Goal: Task Accomplishment & Management: Manage account settings

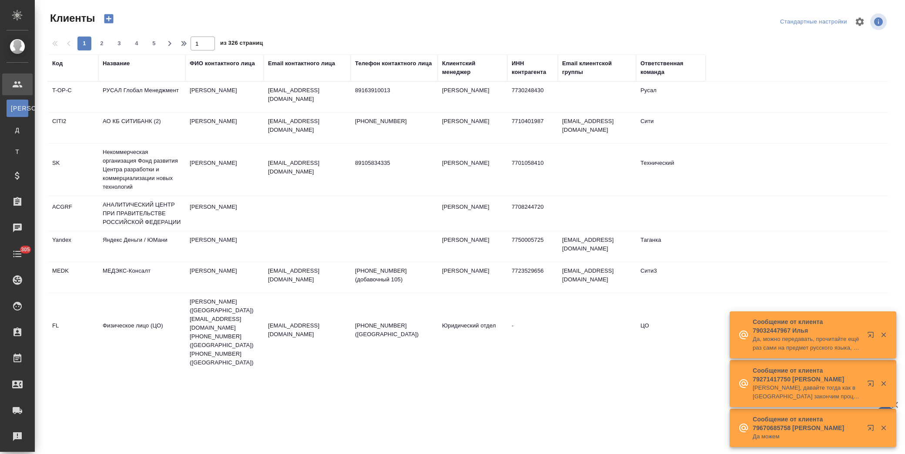
select select "RU"
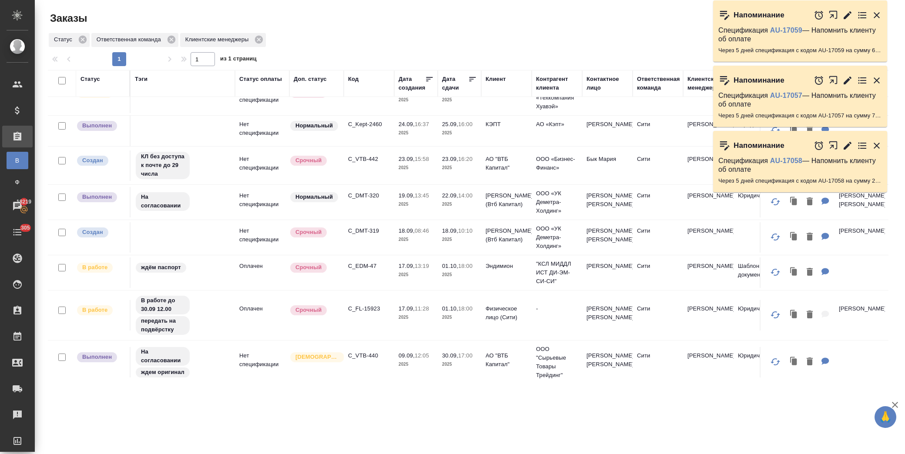
scroll to position [97, 0]
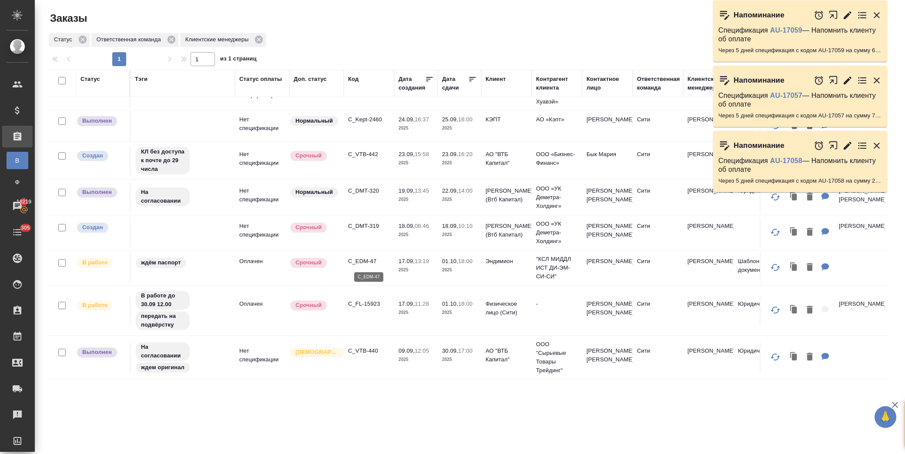
click at [369, 261] on p "C_EDM-47" at bounding box center [369, 261] width 42 height 9
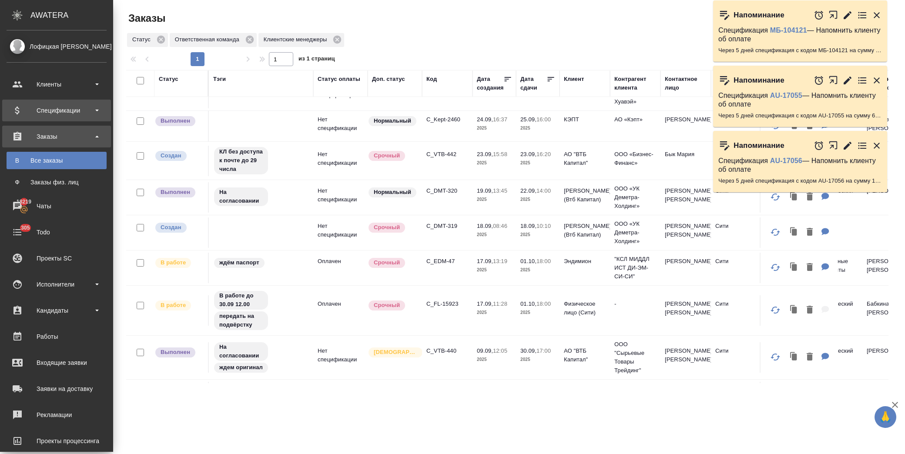
click at [70, 110] on div "Спецификации" at bounding box center [57, 110] width 100 height 13
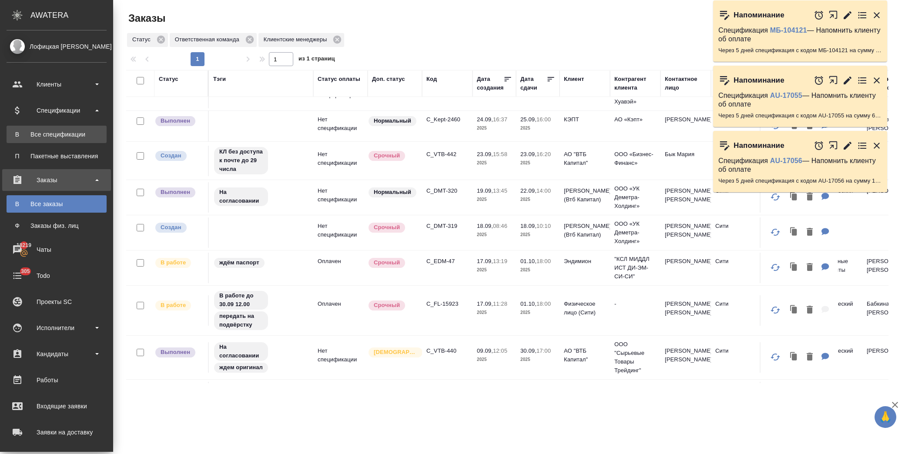
click at [70, 139] on link "В Все спецификации" at bounding box center [57, 134] width 100 height 17
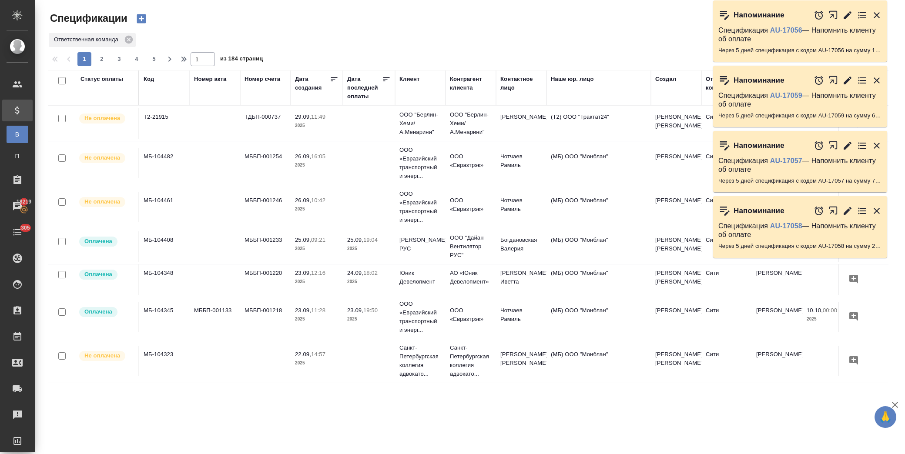
click at [103, 85] on div "Статус оплаты" at bounding box center [107, 88] width 54 height 26
click at [103, 80] on div "Статус оплаты" at bounding box center [101, 79] width 43 height 9
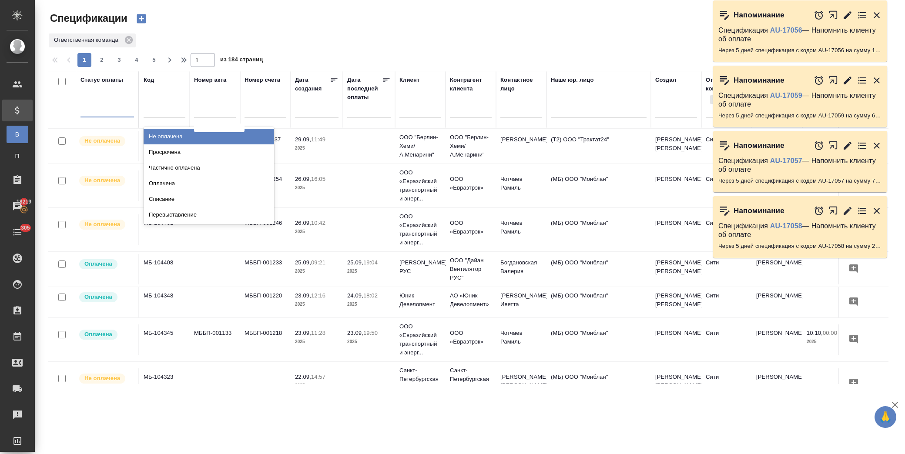
click at [114, 106] on div at bounding box center [107, 108] width 54 height 13
type input "опла"
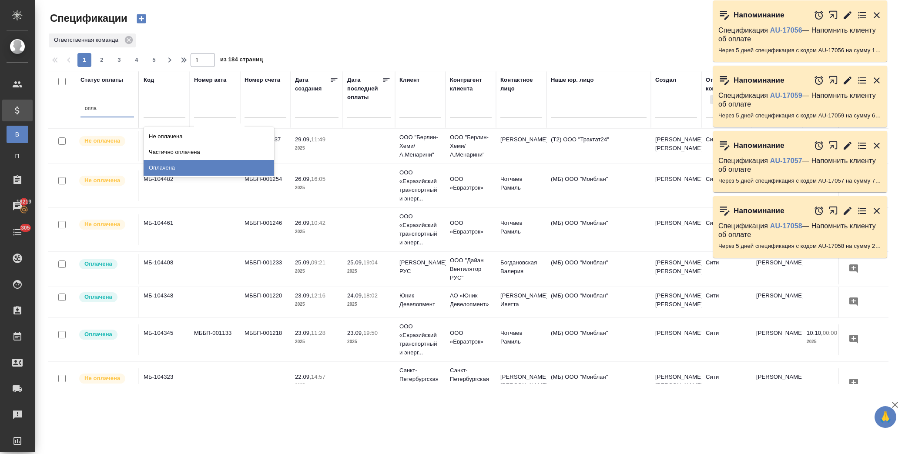
drag, startPoint x: 180, startPoint y: 170, endPoint x: 662, endPoint y: 133, distance: 483.0
click at [180, 170] on div "Оплачена" at bounding box center [209, 168] width 131 height 16
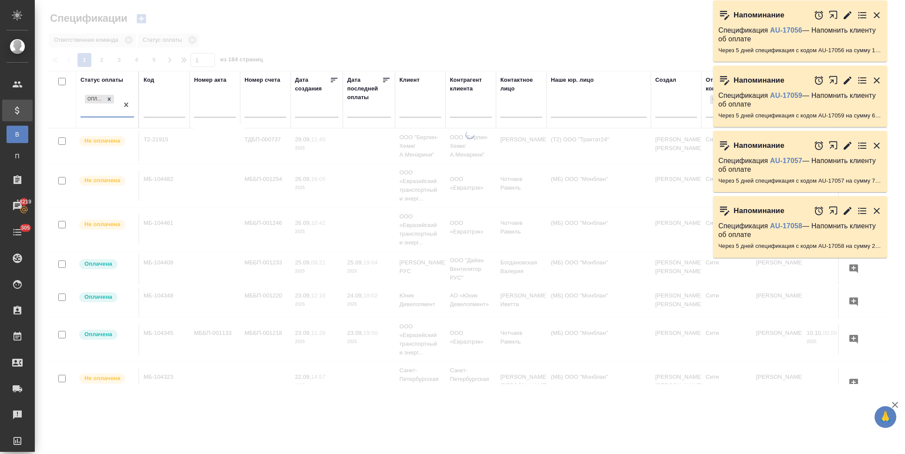
click at [877, 16] on icon "button" at bounding box center [877, 15] width 6 height 6
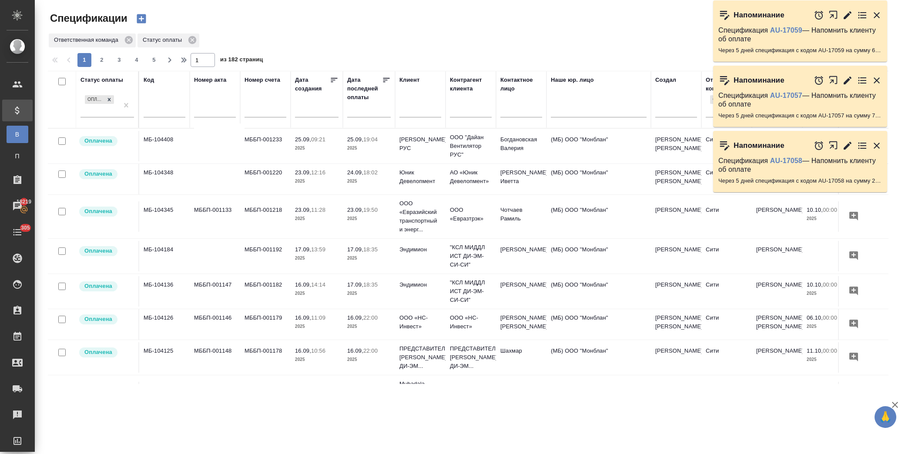
drag, startPoint x: 385, startPoint y: 79, endPoint x: 401, endPoint y: 78, distance: 16.5
click at [401, 78] on tr "Статус оплаты Оплачена Код Номер акта Номер счета Дата создания Дата последней …" at bounding box center [612, 99] width 1129 height 57
click at [387, 77] on icon at bounding box center [386, 80] width 9 height 9
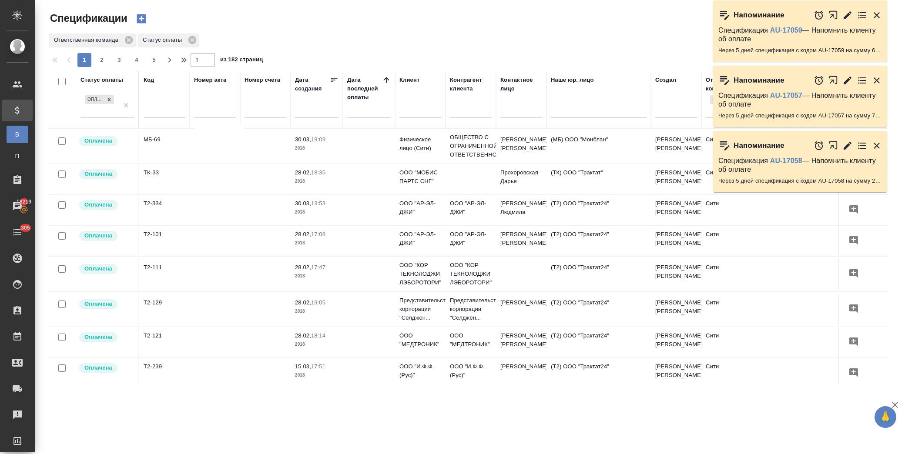
click at [385, 79] on icon at bounding box center [386, 80] width 9 height 9
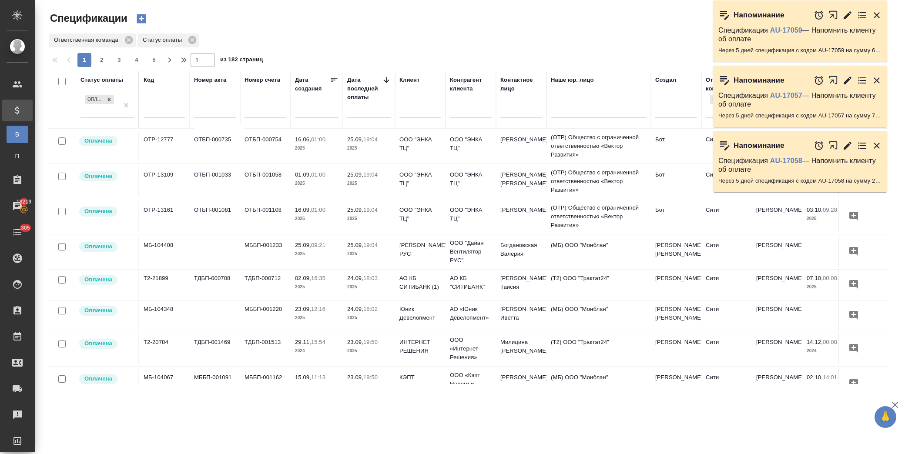
click at [881, 15] on icon "button" at bounding box center [876, 15] width 10 height 10
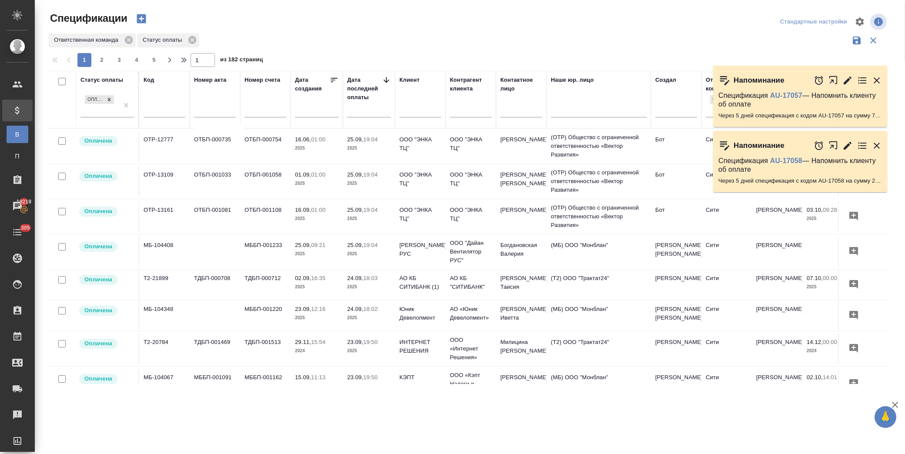
click at [880, 15] on div "Напоминание Спецификация AU-17059 — Напомнить клиенту об оплате Через 5 дней сп…" at bounding box center [804, 39] width 183 height 64
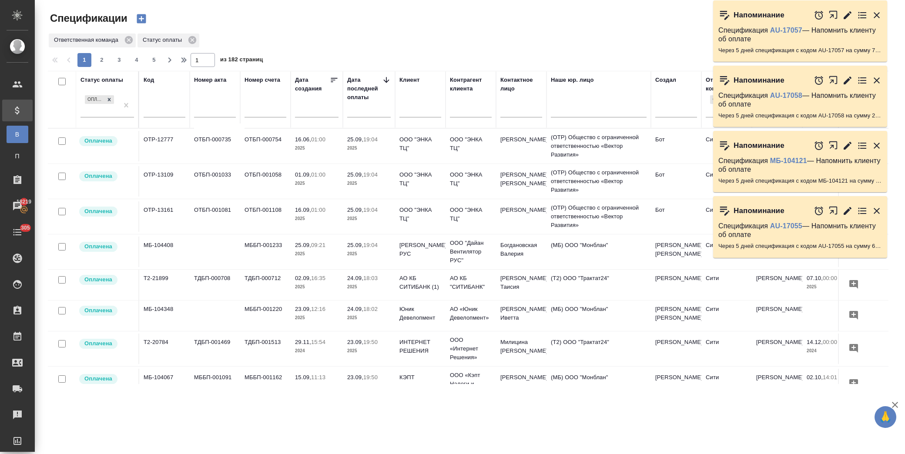
click at [878, 14] on icon "button" at bounding box center [877, 15] width 6 height 6
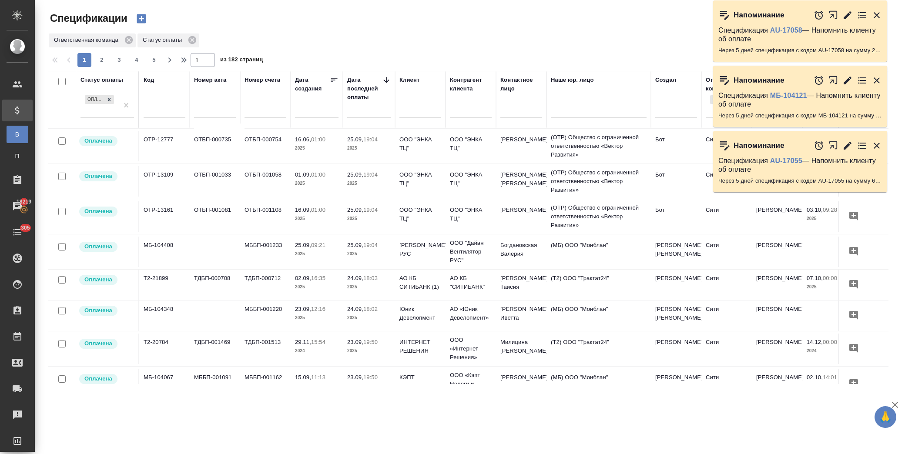
click at [875, 80] on icon "button" at bounding box center [876, 80] width 10 height 10
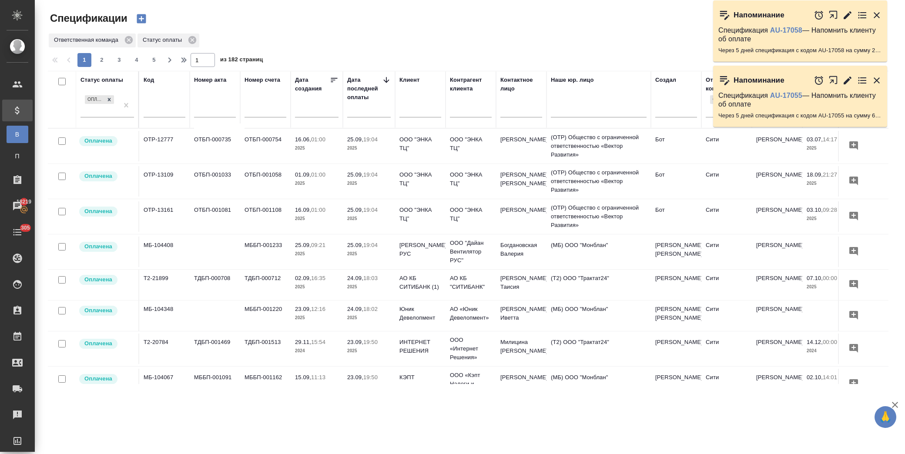
click at [877, 14] on icon "button" at bounding box center [877, 15] width 6 height 6
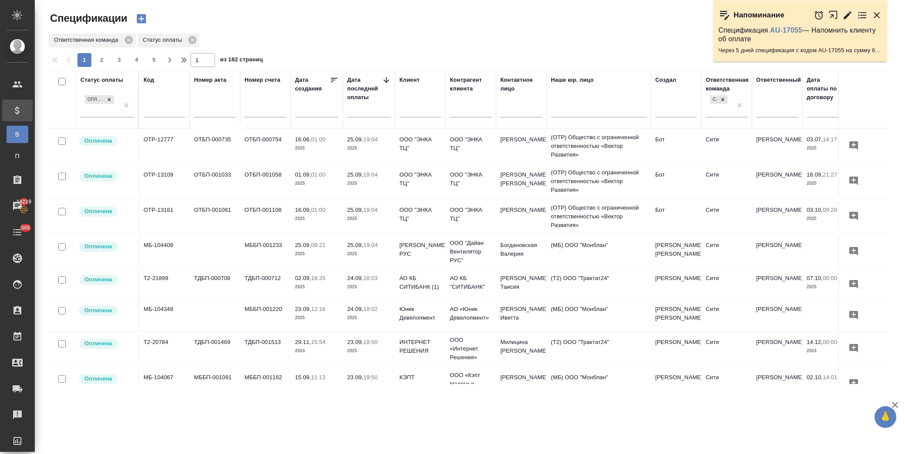
drag, startPoint x: 878, startPoint y: 15, endPoint x: 609, endPoint y: 76, distance: 275.6
click at [878, 15] on icon "button" at bounding box center [876, 15] width 10 height 10
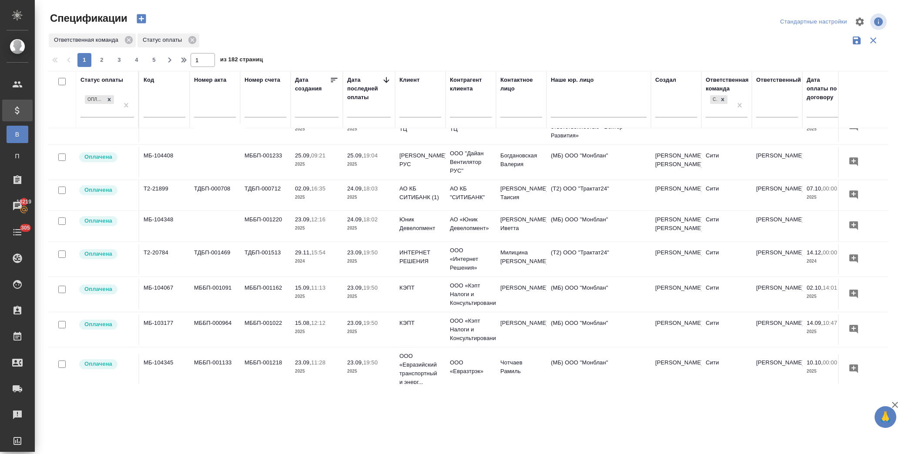
scroll to position [97, 0]
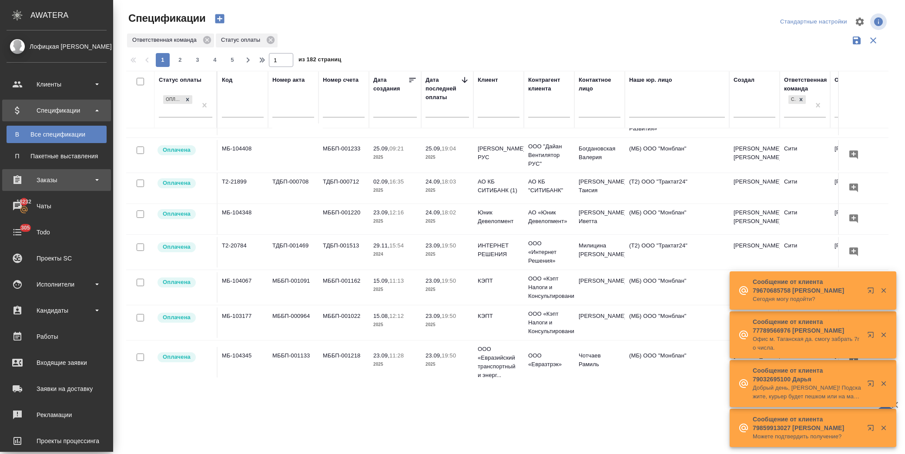
click at [44, 181] on div "Заказы" at bounding box center [57, 180] width 100 height 13
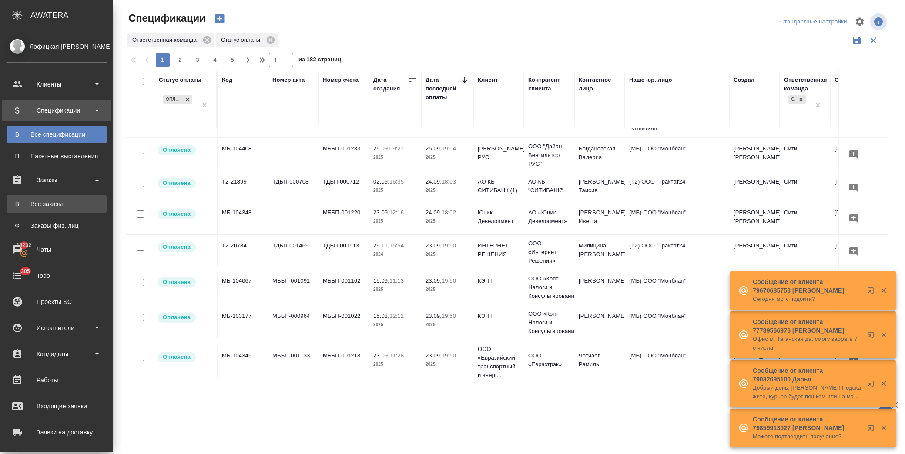
click at [50, 209] on link "В Все заказы" at bounding box center [57, 203] width 100 height 17
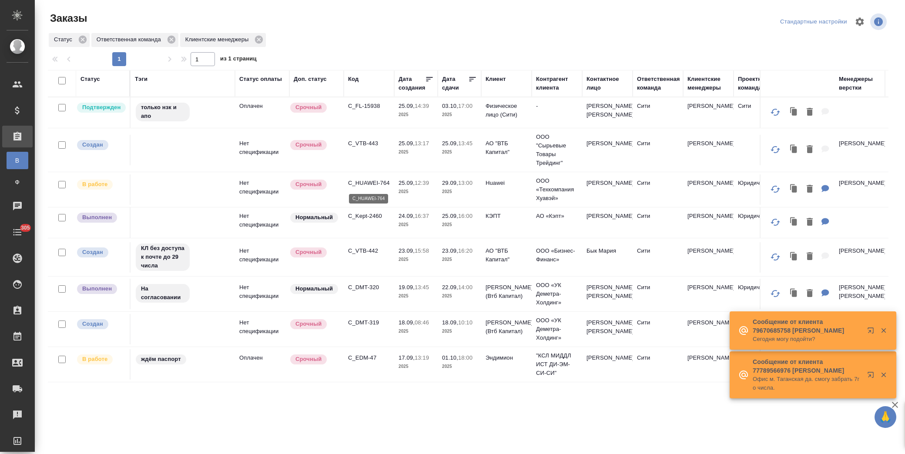
click at [372, 183] on p "C_HUAWEI-764" at bounding box center [369, 183] width 42 height 9
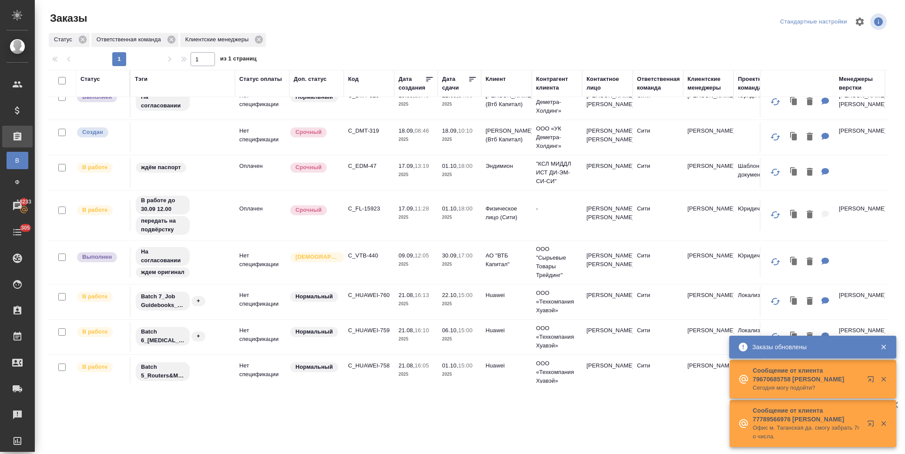
scroll to position [276, 0]
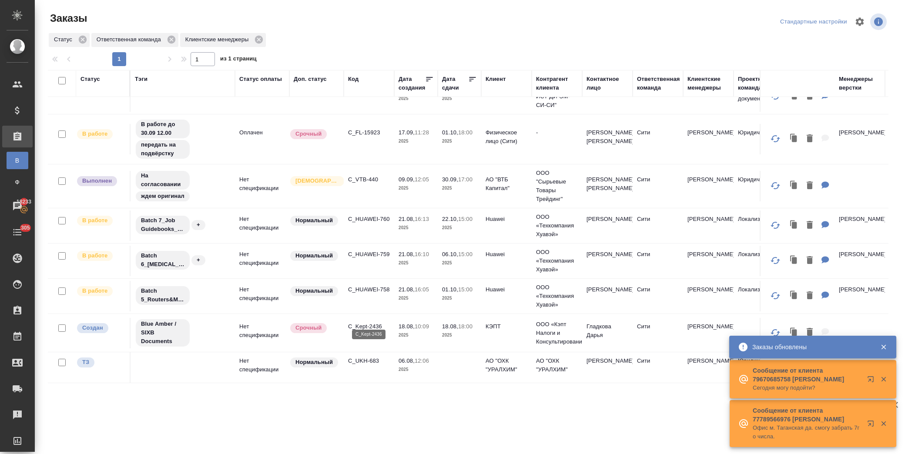
click at [374, 322] on p "C_Kept-2436" at bounding box center [369, 326] width 42 height 9
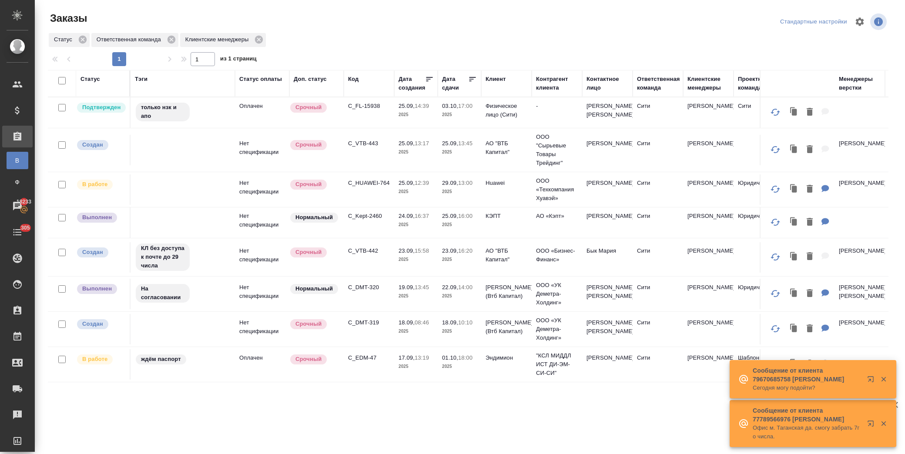
scroll to position [238, 0]
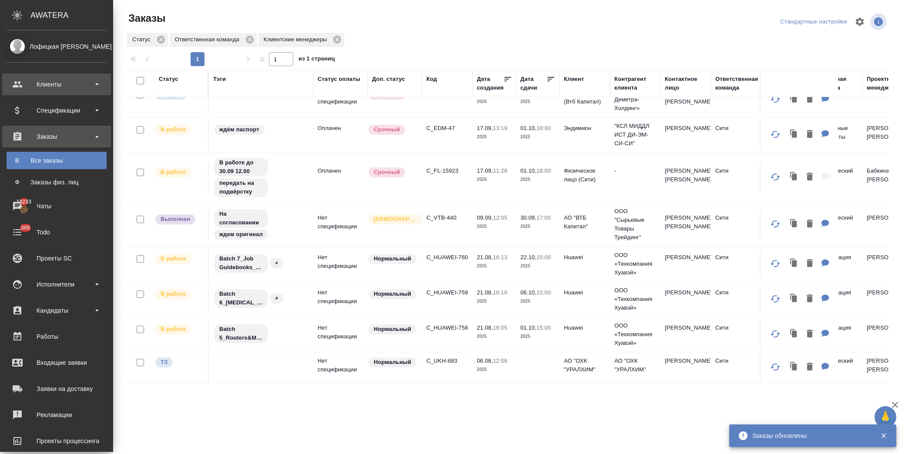
click at [77, 86] on div "Клиенты" at bounding box center [57, 84] width 100 height 13
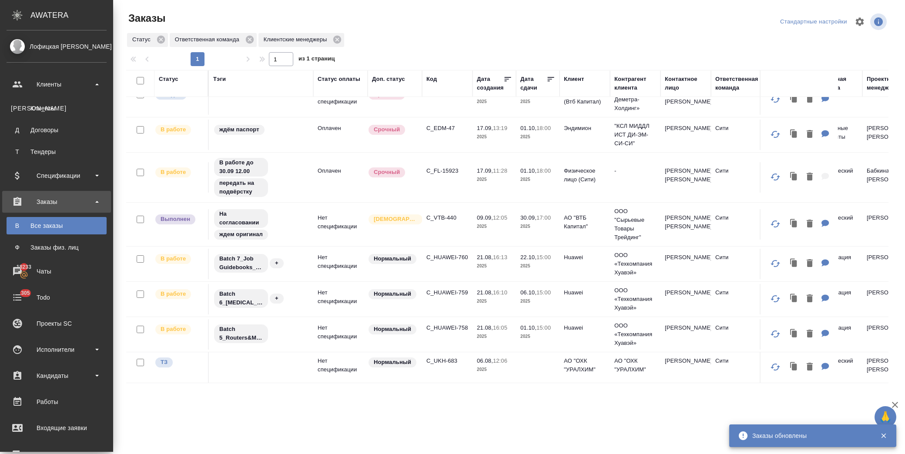
click at [79, 96] on ul "К Клиенты Д Договоры Т Тендеры" at bounding box center [56, 127] width 113 height 65
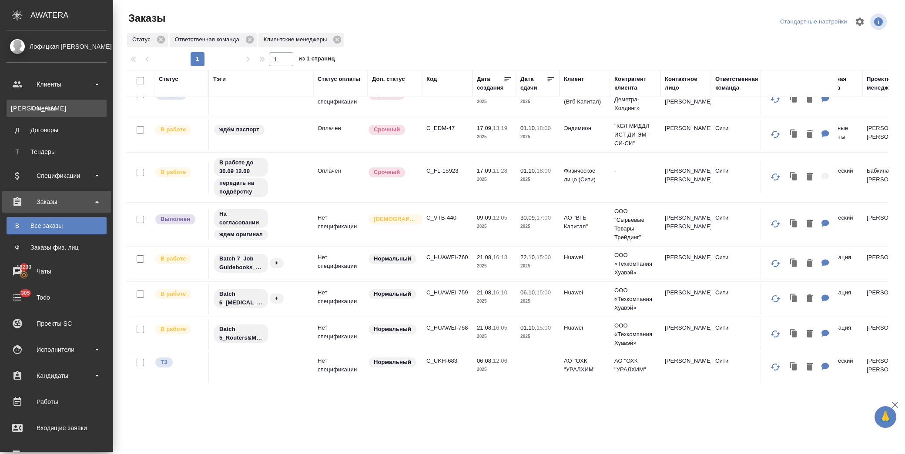
click at [79, 102] on link "К Клиенты" at bounding box center [57, 108] width 100 height 17
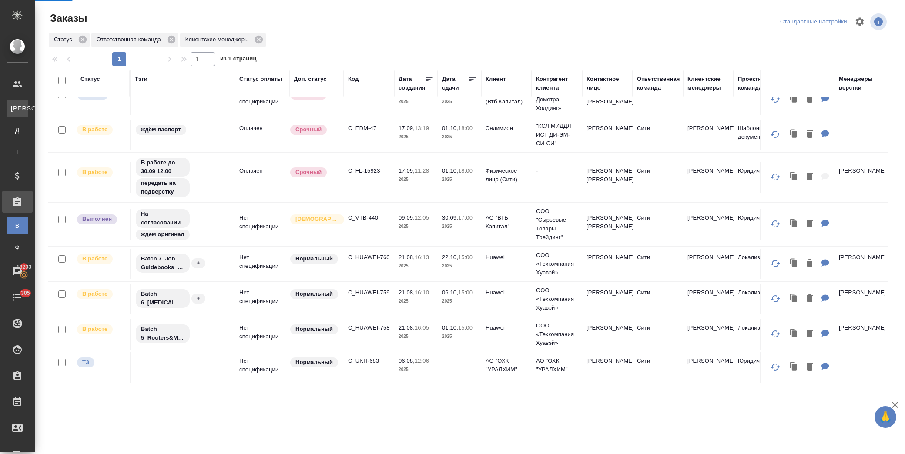
select select "RU"
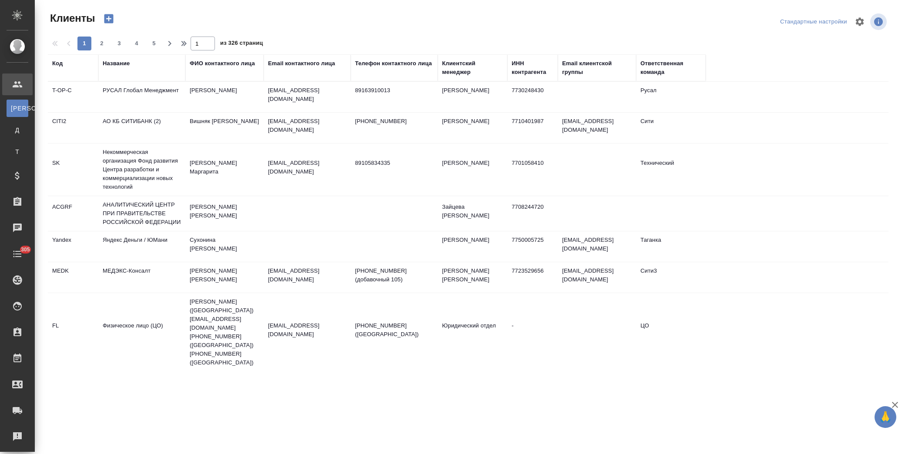
click at [121, 64] on div "Название" at bounding box center [116, 63] width 27 height 9
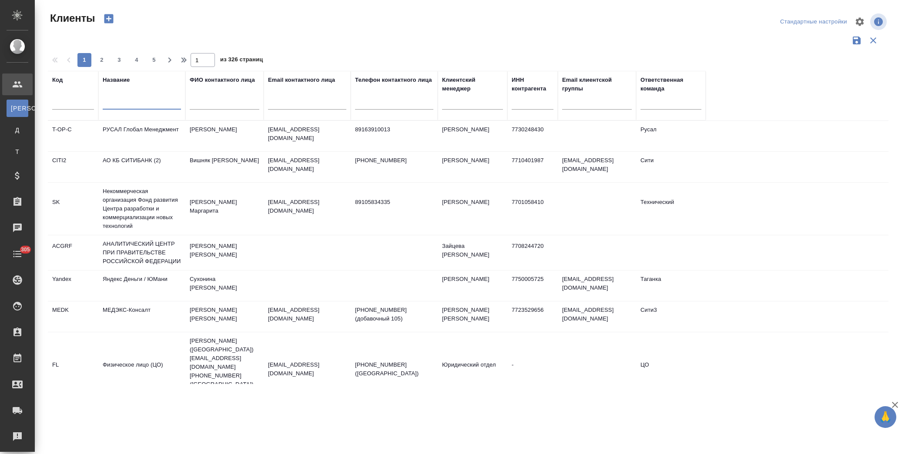
click at [131, 106] on input "text" at bounding box center [142, 104] width 78 height 11
type input "втб"
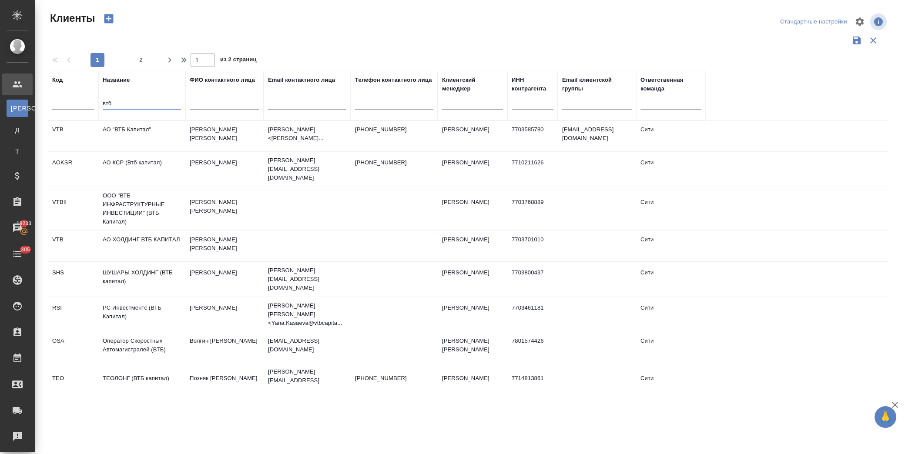
click at [141, 132] on td "АО "ВТБ Капитал"" at bounding box center [141, 136] width 87 height 30
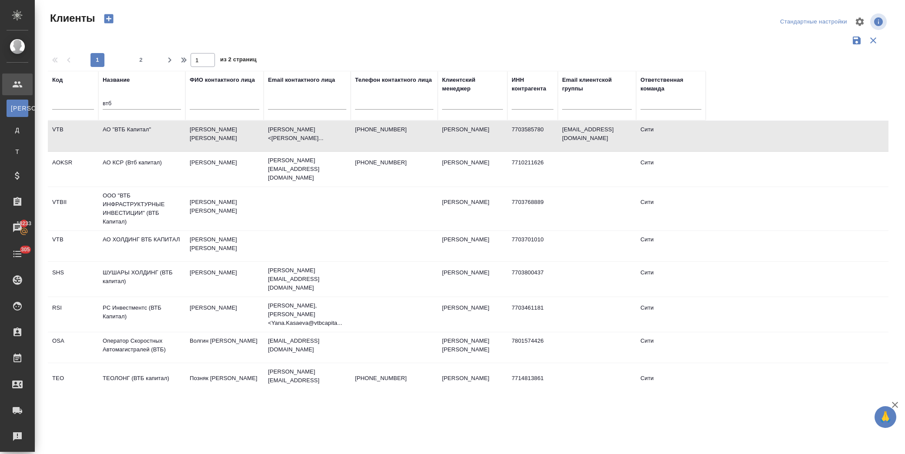
click at [141, 132] on td "АО "ВТБ Капитал"" at bounding box center [141, 136] width 87 height 30
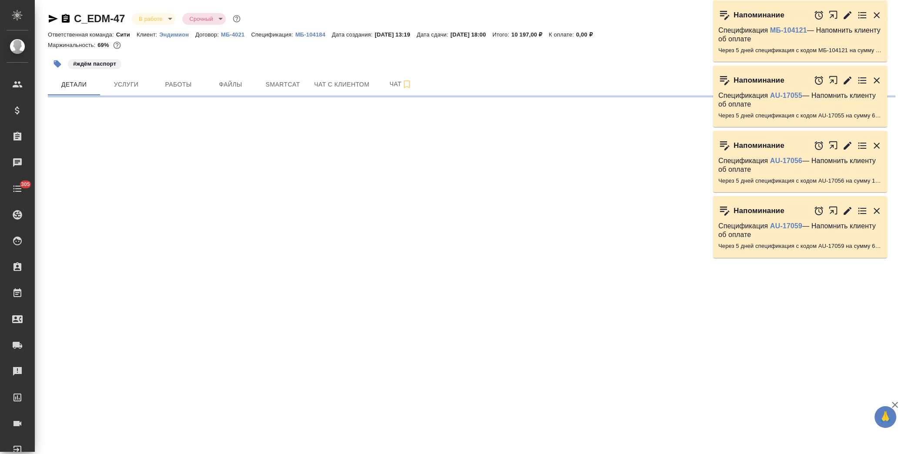
select select "RU"
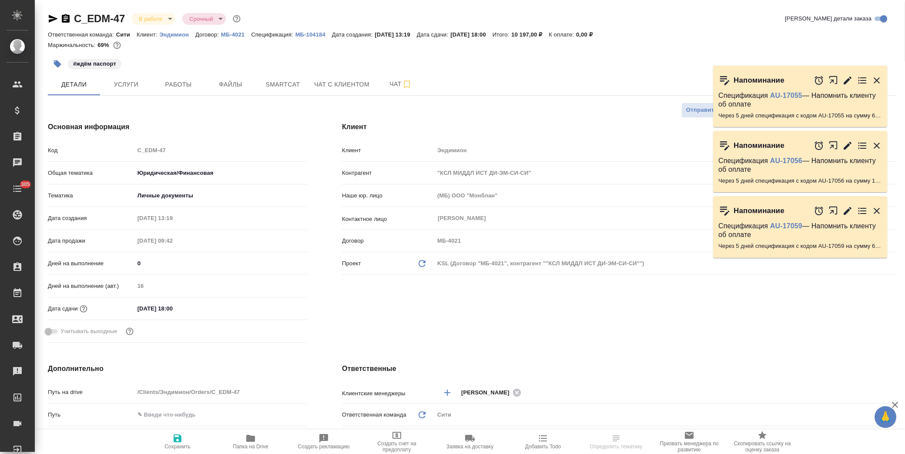
type textarea "x"
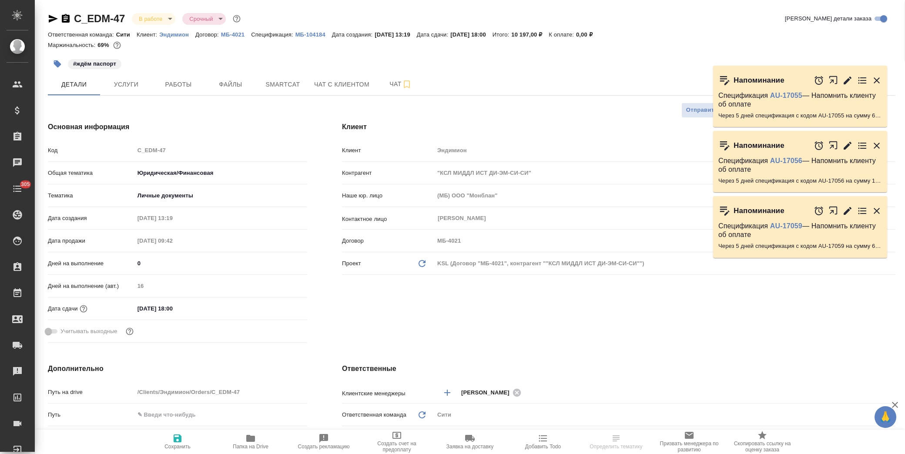
type textarea "x"
type input "[PERSON_NAME]"
type textarea "x"
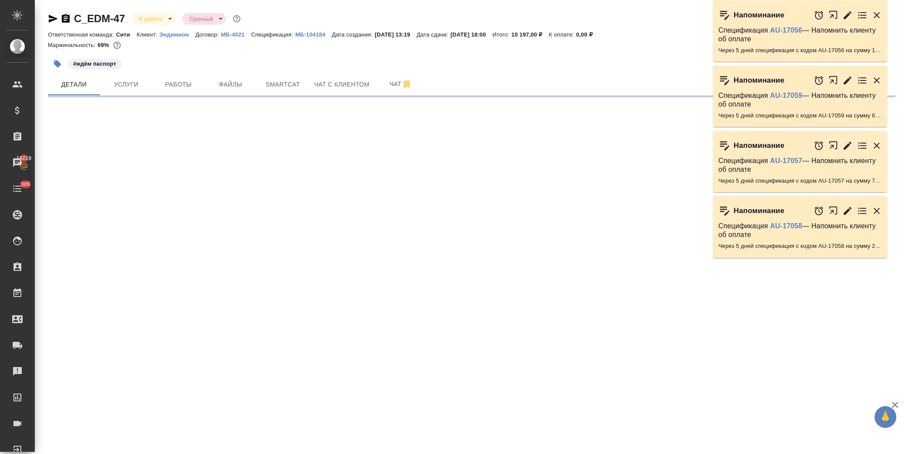
select select "RU"
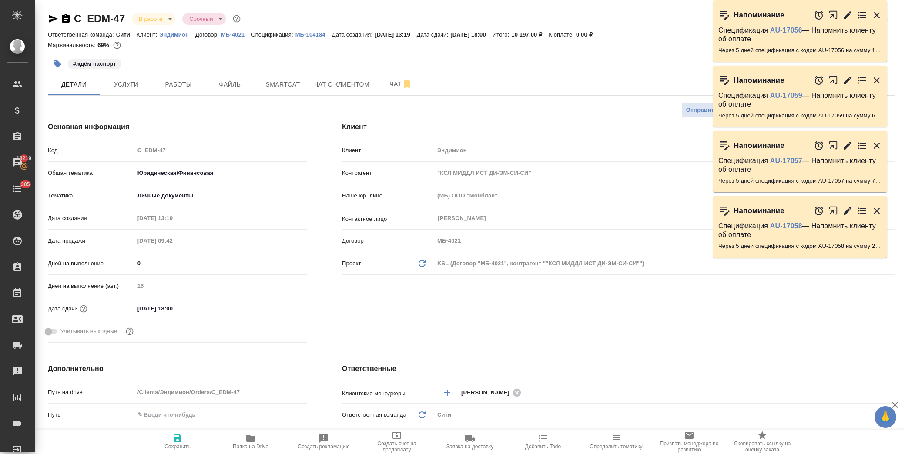
type textarea "x"
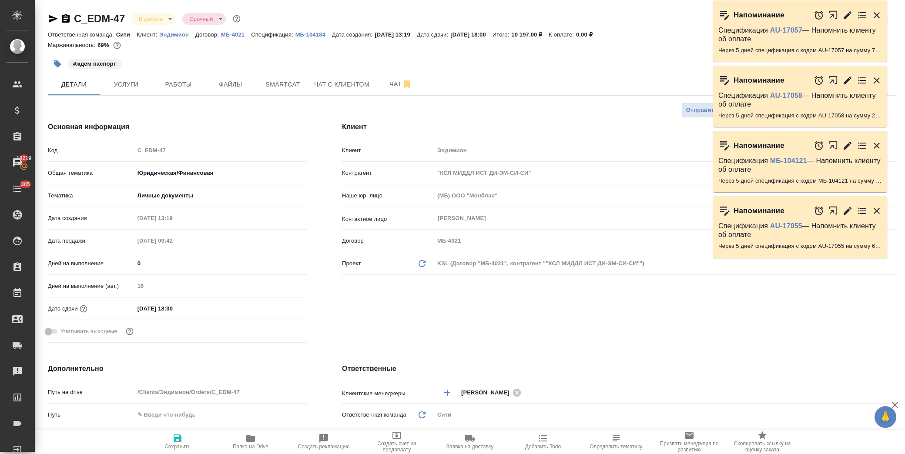
type textarea "x"
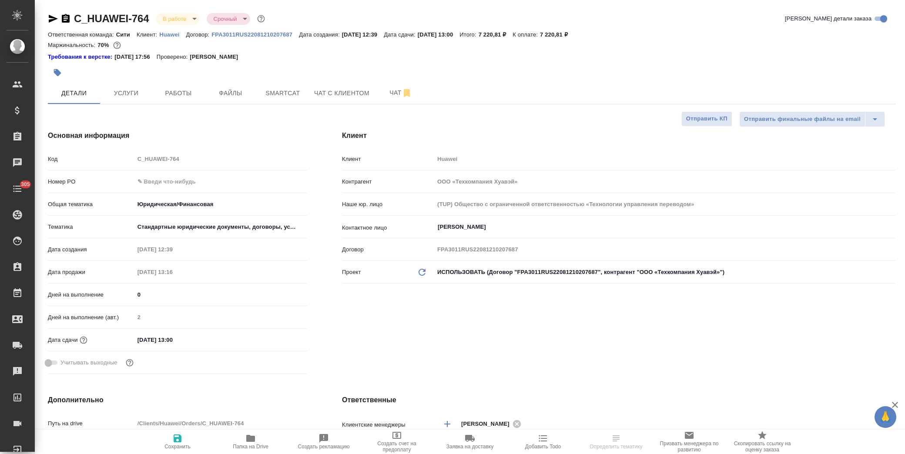
select select "RU"
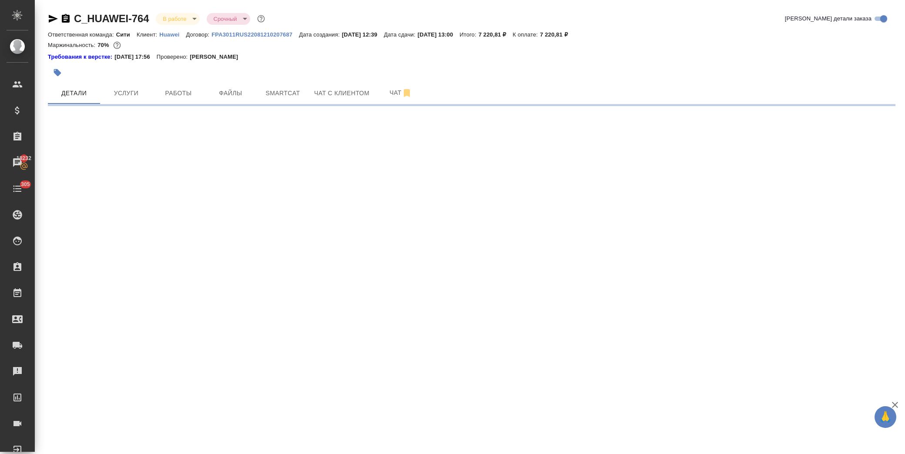
select select "RU"
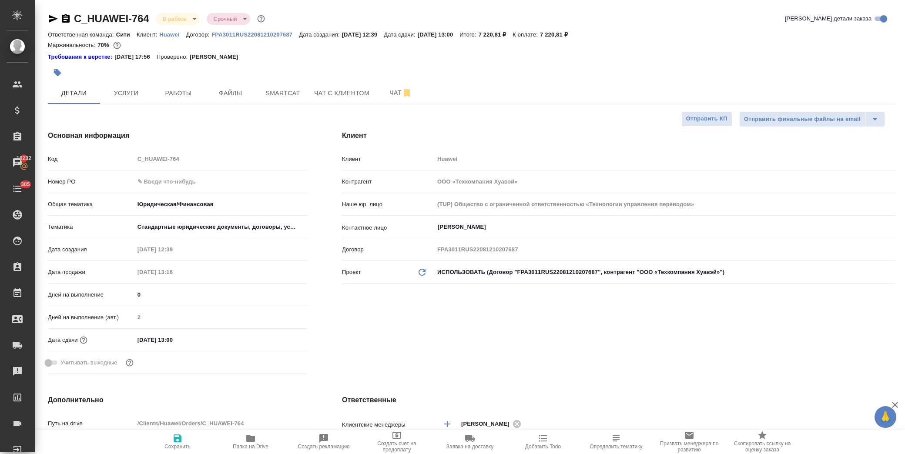
type textarea "x"
click at [171, 181] on input "text" at bounding box center [220, 181] width 173 height 13
paste input "3011H00008250"
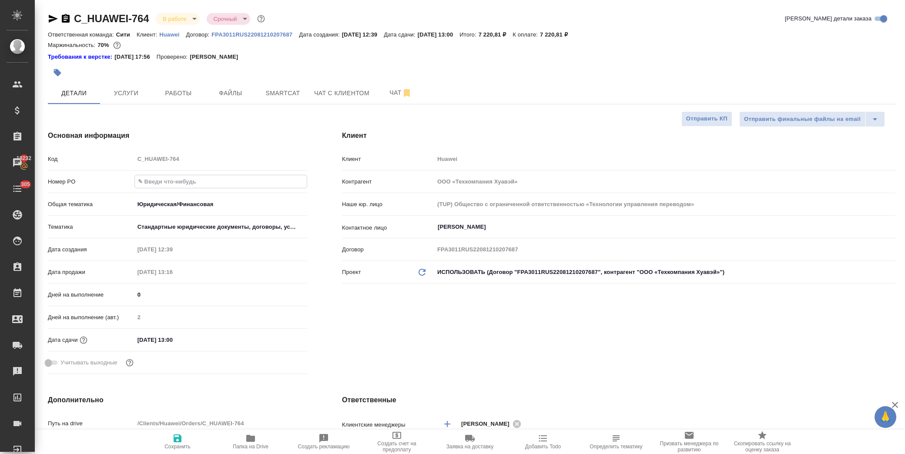
type input "3011H00008250"
type textarea "x"
type input "3011H00008250"
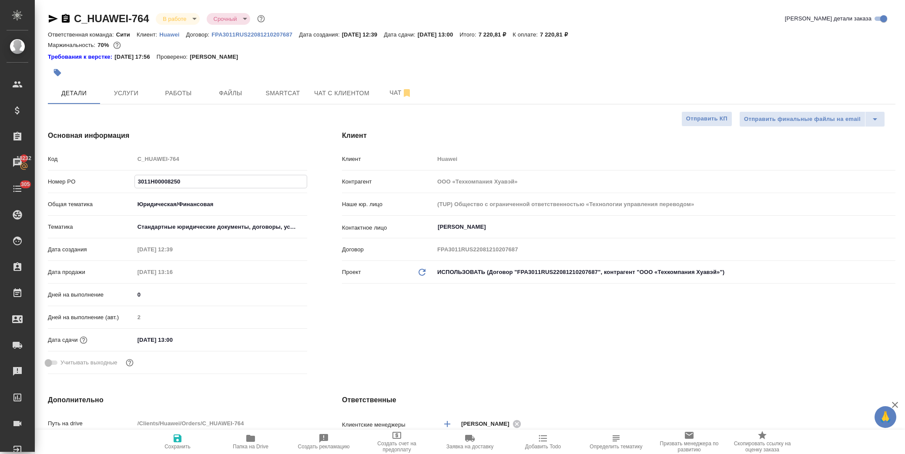
click at [184, 447] on span "Сохранить" at bounding box center [177, 447] width 26 height 6
type textarea "x"
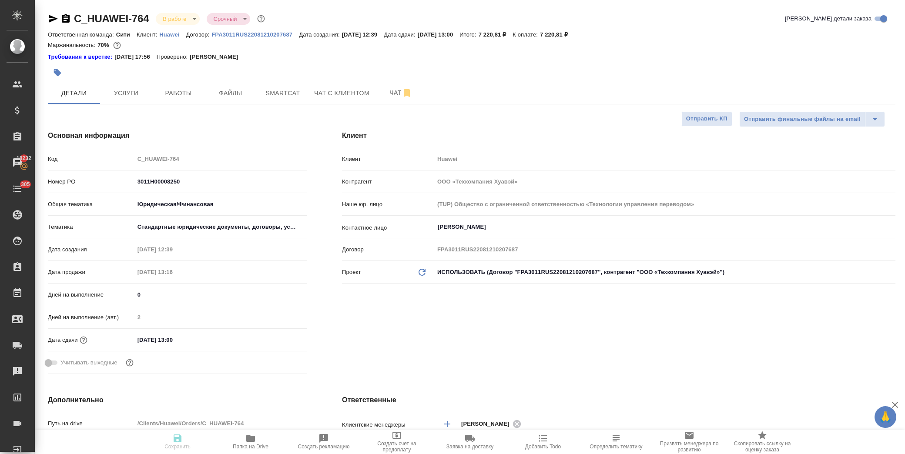
type textarea "x"
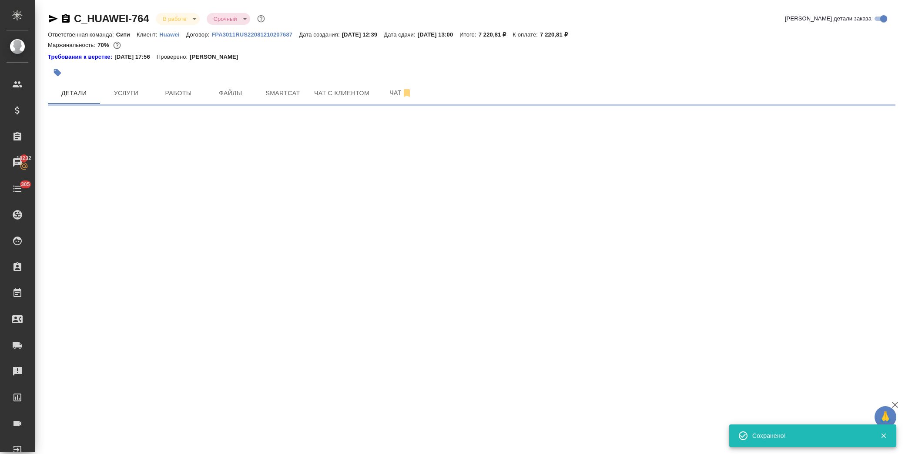
select select "RU"
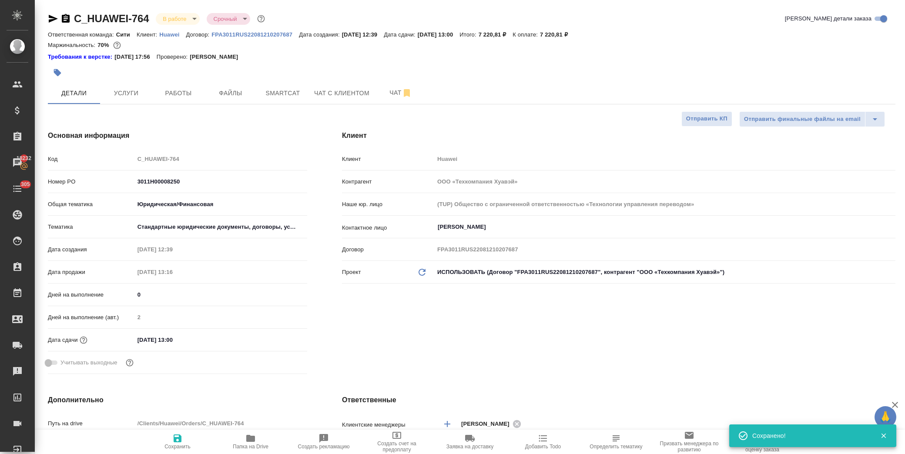
type textarea "x"
drag, startPoint x: 151, startPoint y: 16, endPoint x: 75, endPoint y: 16, distance: 76.6
click at [75, 16] on div "C_HUAWEI-764 В работе inProgress Срочный urgent" at bounding box center [157, 19] width 219 height 14
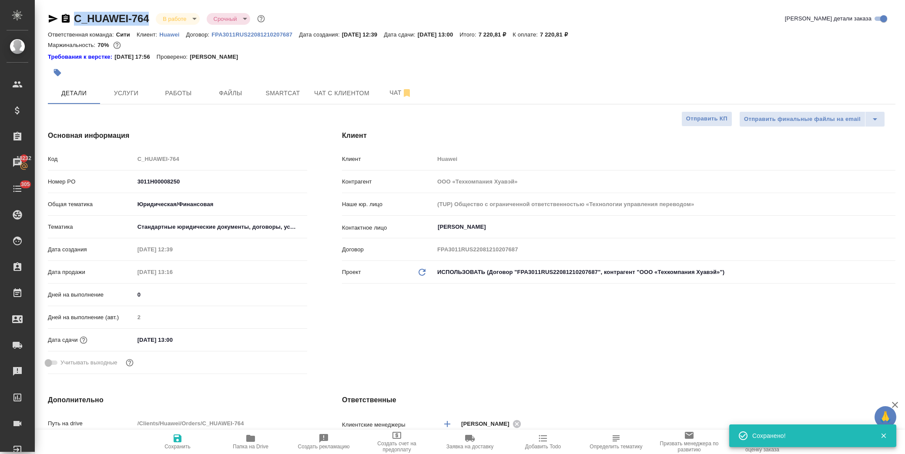
copy link "C_HUAWEI-764"
click at [248, 445] on span "Папка на Drive" at bounding box center [251, 447] width 36 height 6
type textarea "x"
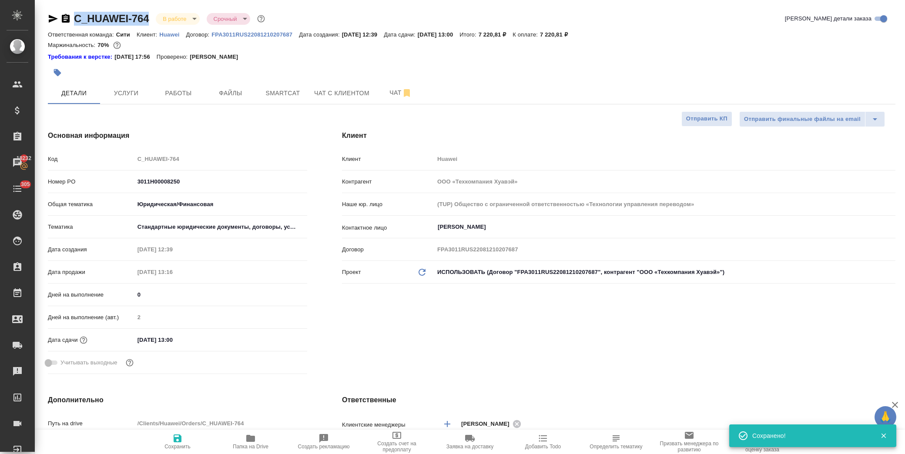
type textarea "x"
click at [135, 94] on span "Услуги" at bounding box center [126, 93] width 42 height 11
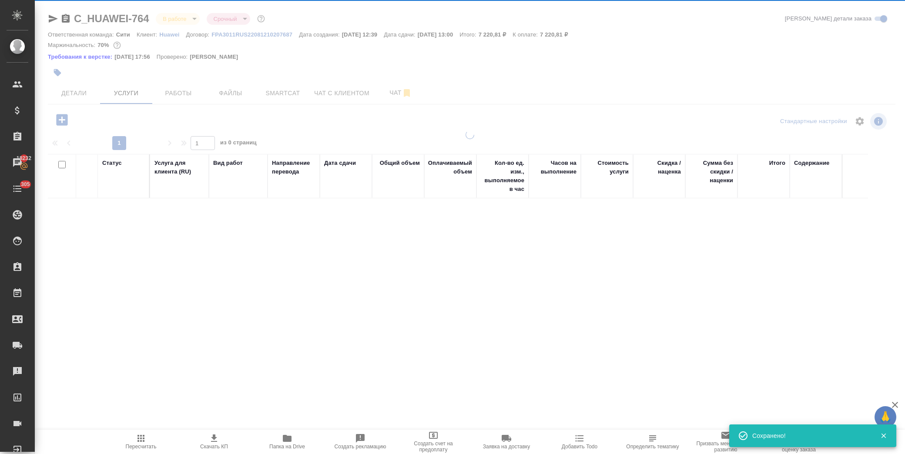
click at [173, 90] on div at bounding box center [470, 181] width 870 height 363
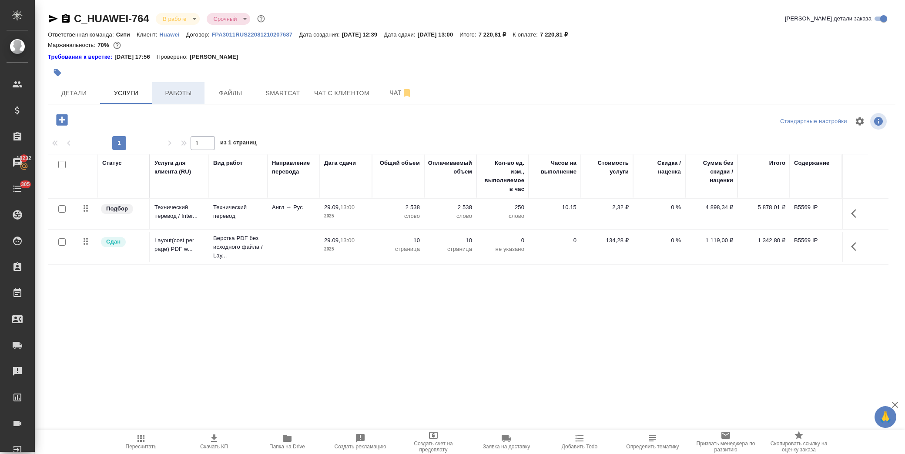
click at [177, 93] on span "Работы" at bounding box center [178, 93] width 42 height 11
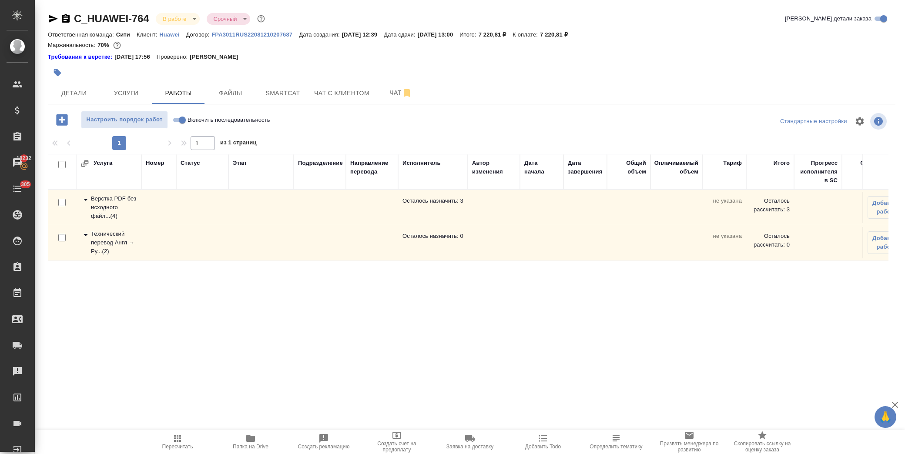
click at [84, 198] on icon at bounding box center [85, 199] width 10 height 10
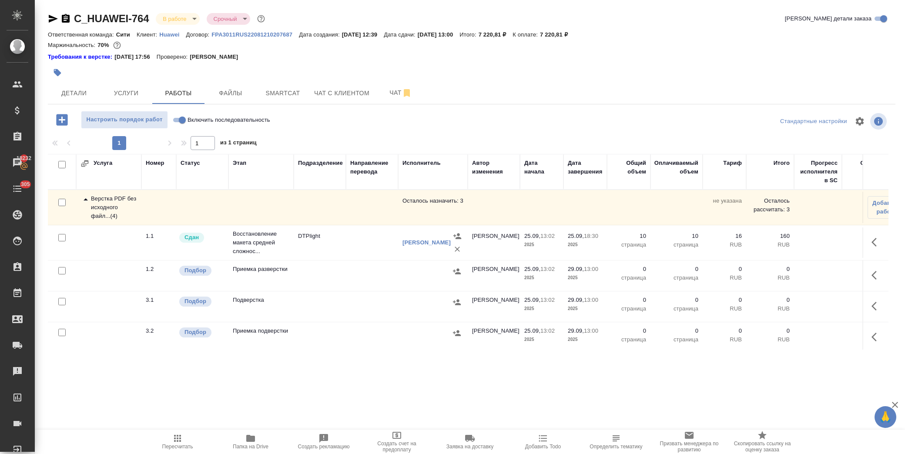
click at [85, 201] on icon at bounding box center [86, 199] width 4 height 2
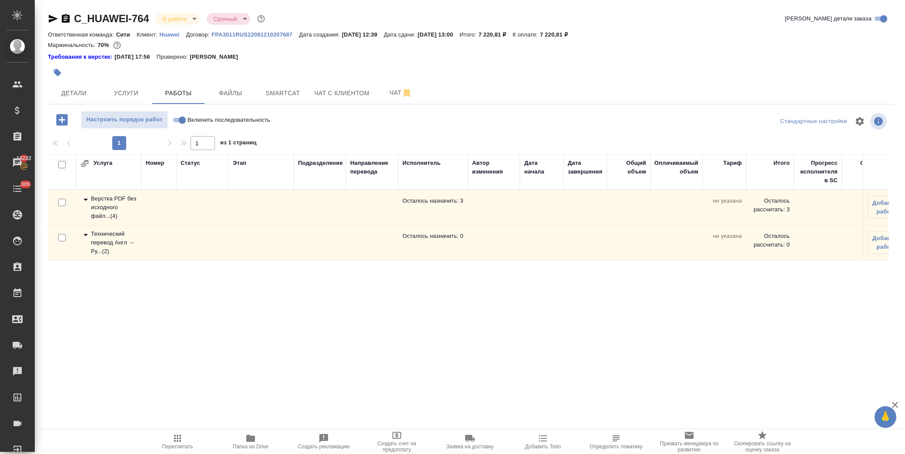
click at [86, 235] on icon at bounding box center [86, 235] width 4 height 2
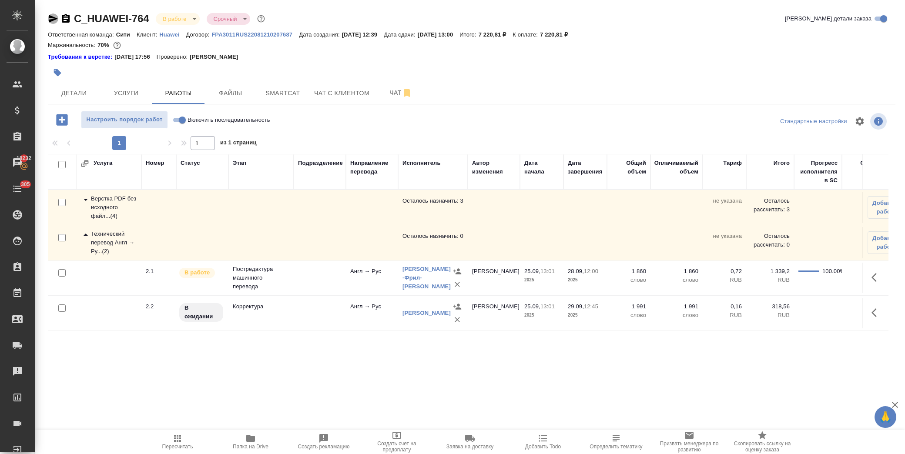
click at [51, 17] on icon "button" at bounding box center [53, 19] width 9 height 8
click at [90, 90] on span "Детали" at bounding box center [74, 93] width 42 height 11
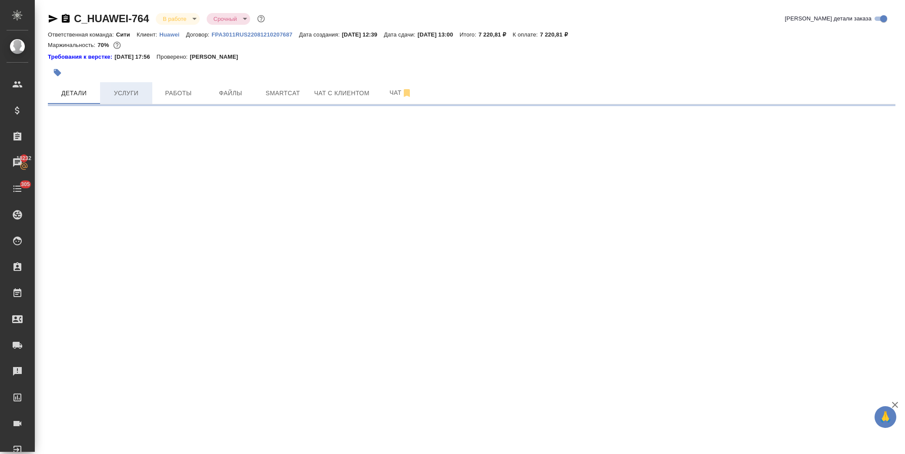
select select "RU"
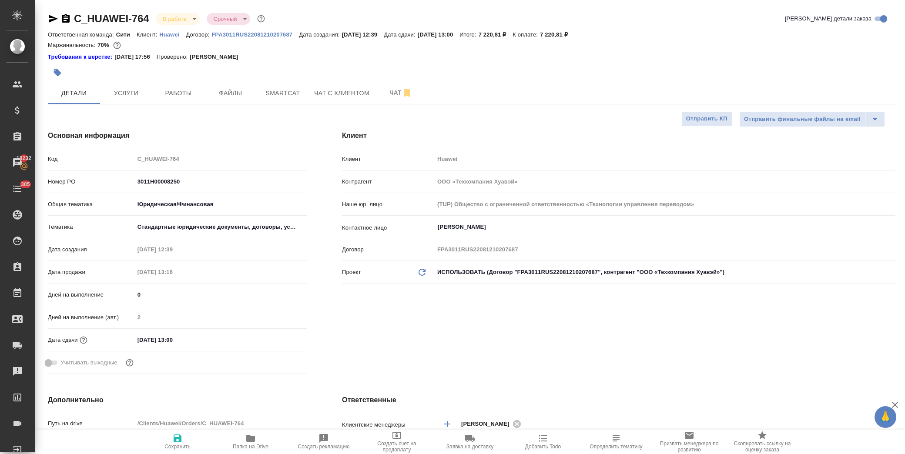
type textarea "x"
click at [176, 100] on button "Работы" at bounding box center [178, 93] width 52 height 22
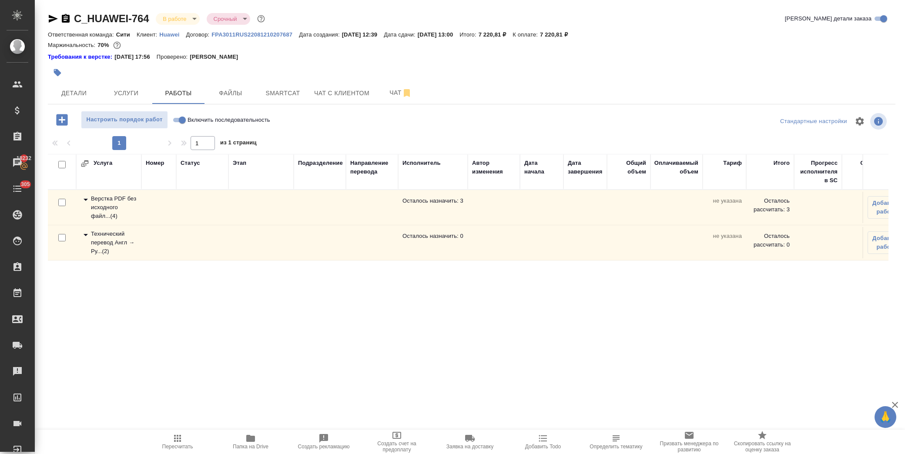
click at [85, 199] on icon at bounding box center [86, 200] width 4 height 2
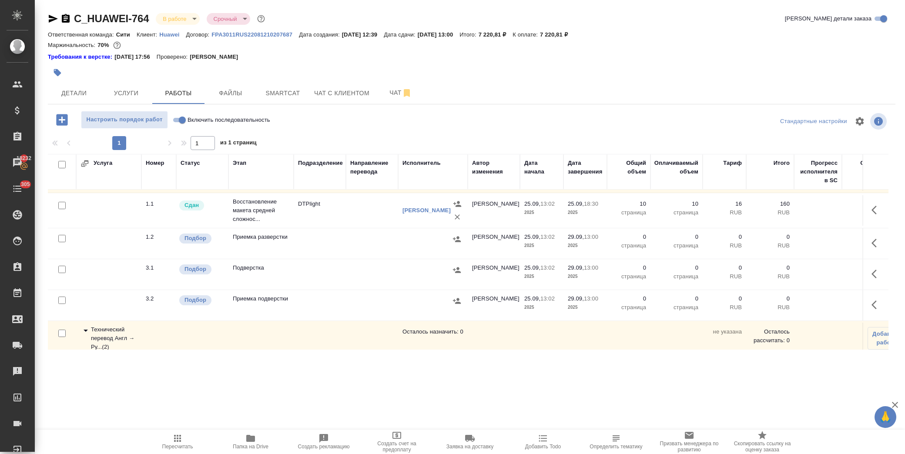
scroll to position [46, 0]
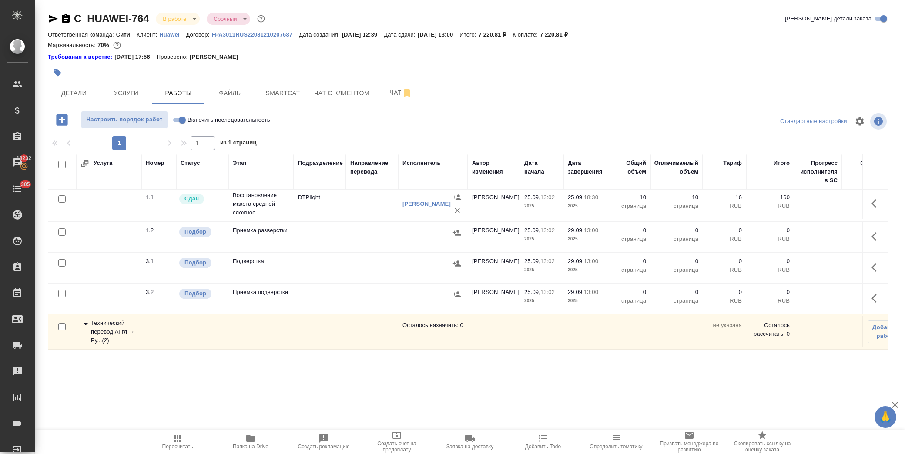
click at [84, 319] on icon at bounding box center [85, 324] width 10 height 10
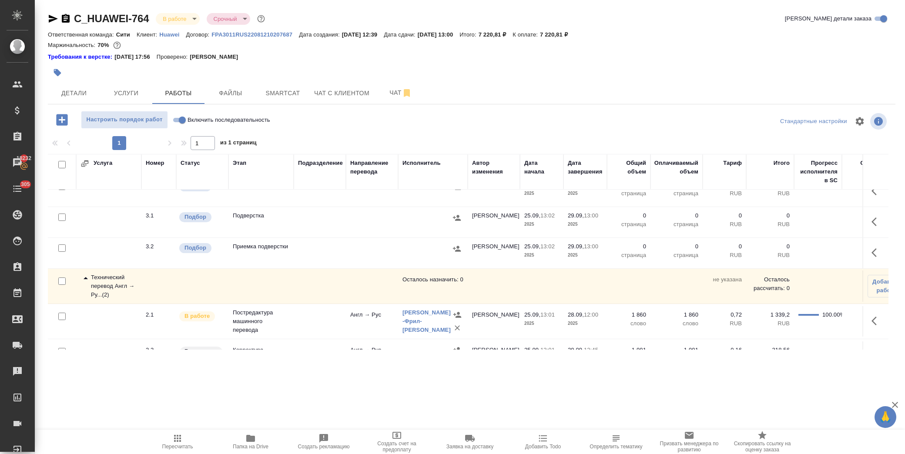
scroll to position [117, 0]
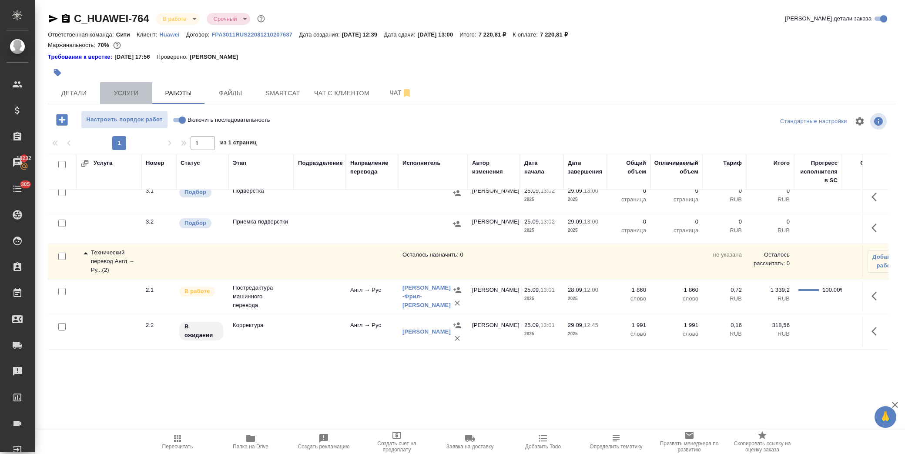
click at [143, 89] on span "Услуги" at bounding box center [126, 93] width 42 height 11
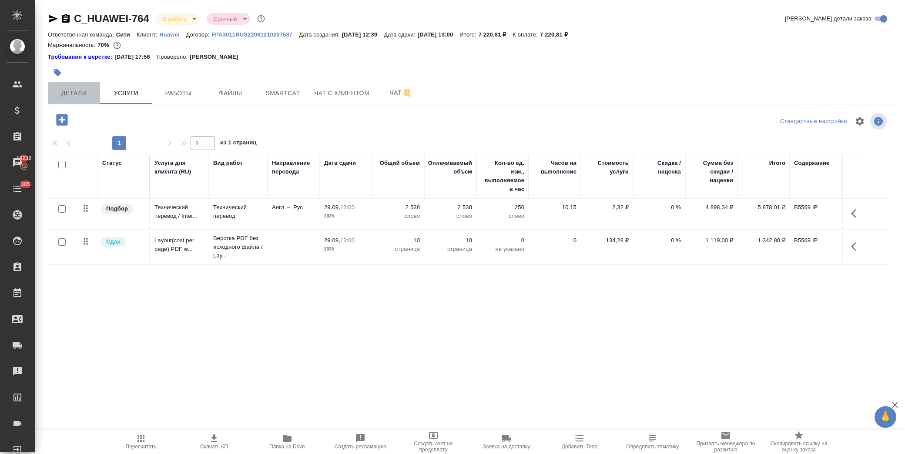
click at [88, 91] on span "Детали" at bounding box center [74, 93] width 42 height 11
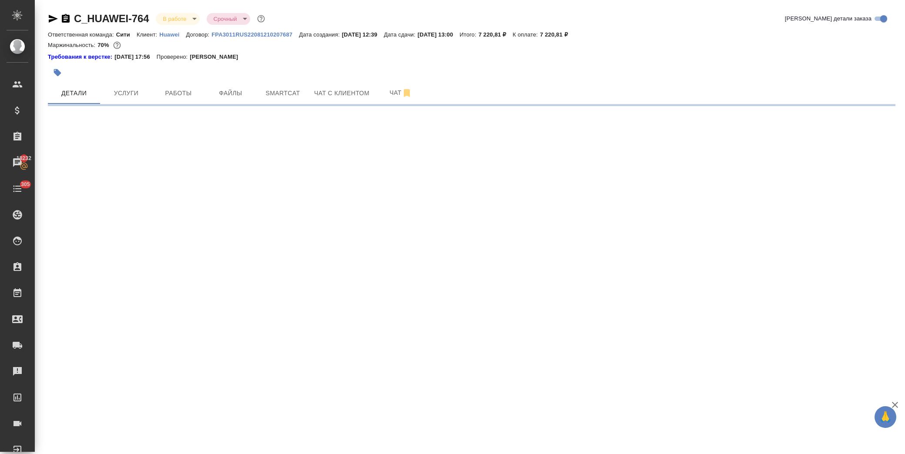
select select "RU"
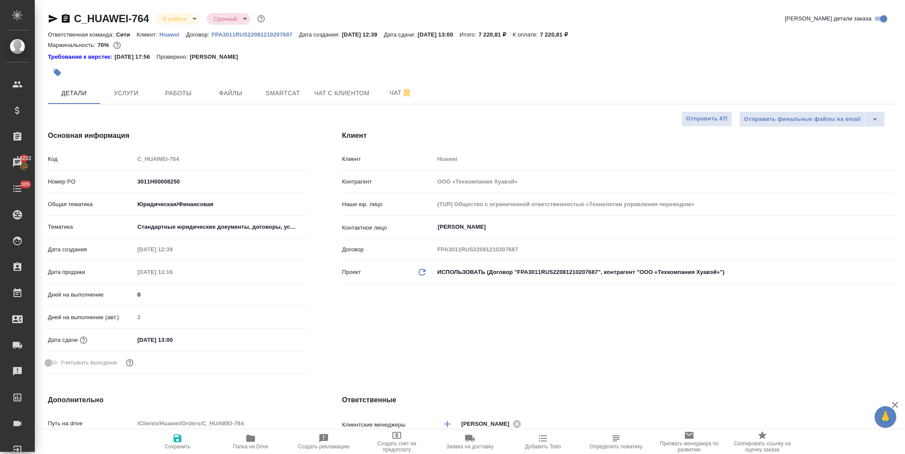
type textarea "x"
click at [548, 328] on div "Клиент Клиент Huawei Контрагент ООО «Техкомпания Хуавэй» Наше юр. лицо (TUP) Об…" at bounding box center [619, 254] width 588 height 282
type textarea "x"
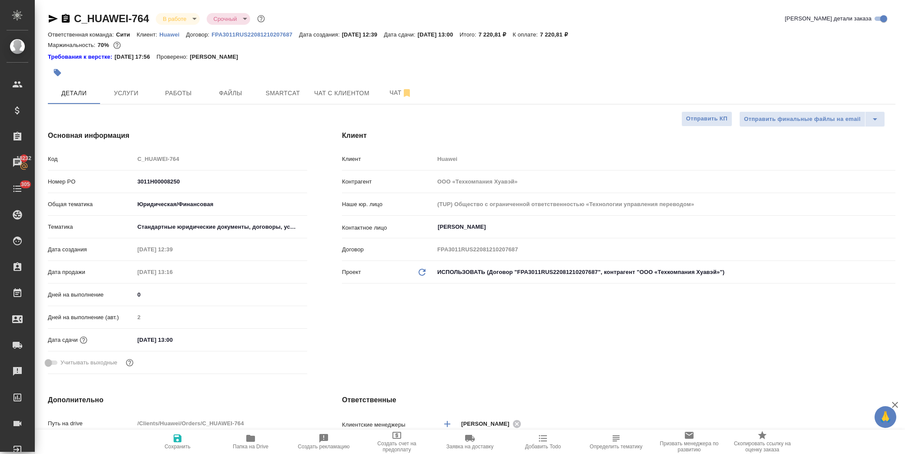
type textarea "x"
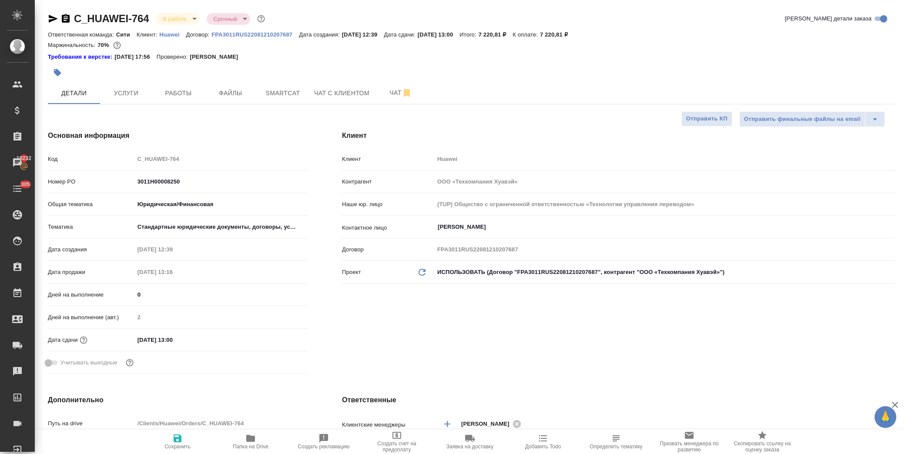
type textarea "x"
drag, startPoint x: 184, startPoint y: 180, endPoint x: 162, endPoint y: 174, distance: 22.5
click at [183, 180] on input "3011H00008250" at bounding box center [221, 181] width 172 height 13
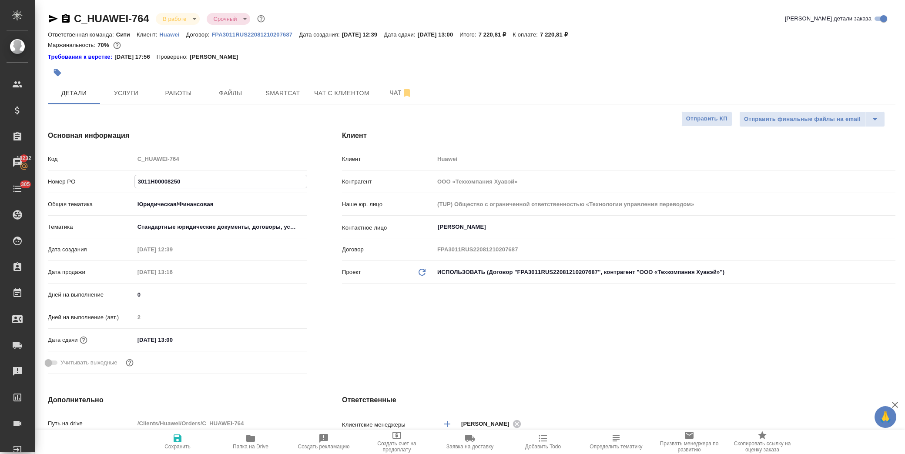
drag, startPoint x: 162, startPoint y: 174, endPoint x: 124, endPoint y: 175, distance: 38.3
click at [124, 175] on div "Номер PO 3011H00008250" at bounding box center [177, 181] width 259 height 15
click at [184, 186] on input "3011H00008250" at bounding box center [221, 181] width 172 height 13
drag, startPoint x: 149, startPoint y: 181, endPoint x: 116, endPoint y: 179, distance: 32.7
click at [116, 179] on div "Номер PO 3011H00008250" at bounding box center [177, 181] width 259 height 15
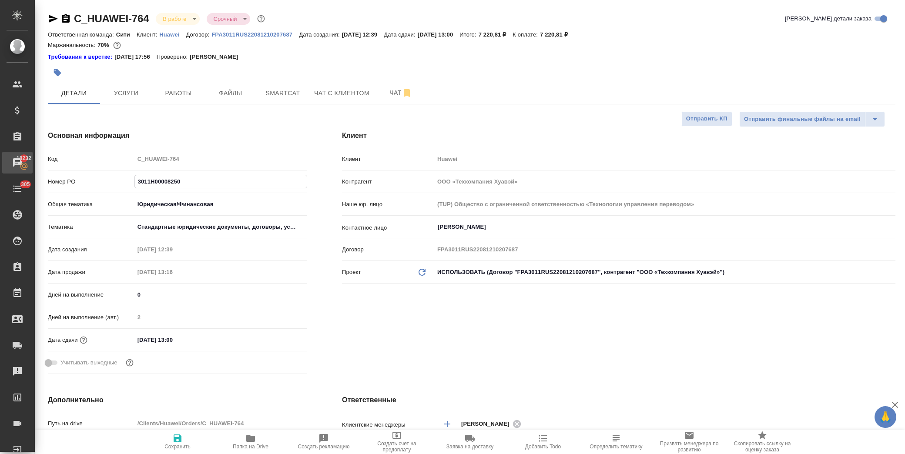
type textarea "x"
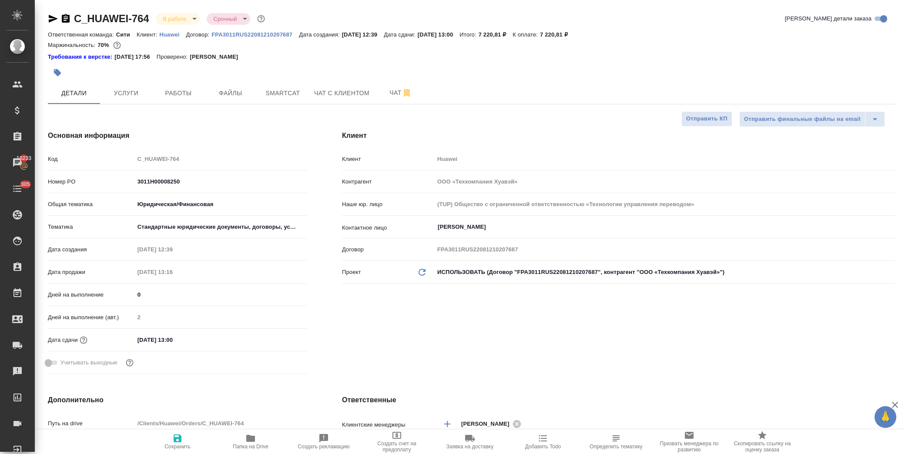
type textarea "x"
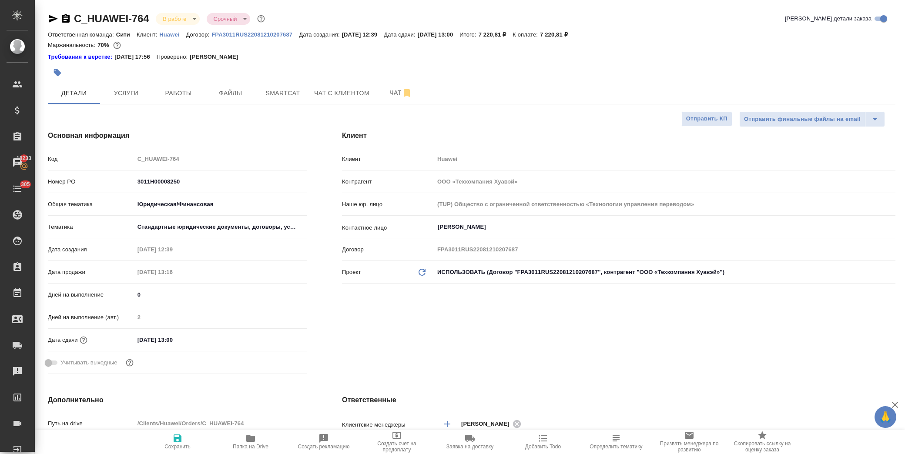
type textarea "x"
drag, startPoint x: 195, startPoint y: 122, endPoint x: 199, endPoint y: 124, distance: 4.7
click at [195, 121] on div "Основная информация Код C_HUAWEI-764 Номер PO 3011H00008250 Общая тематика Юрид…" at bounding box center [177, 254] width 294 height 282
type textarea "x"
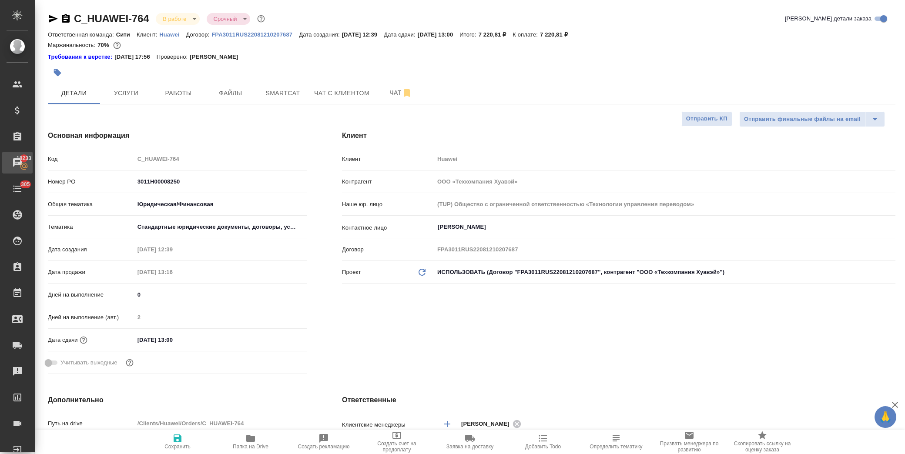
type textarea "x"
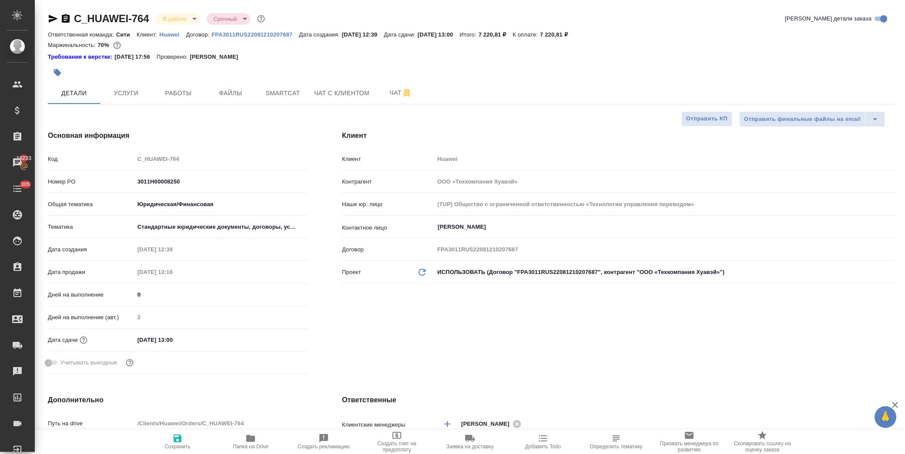
type textarea "x"
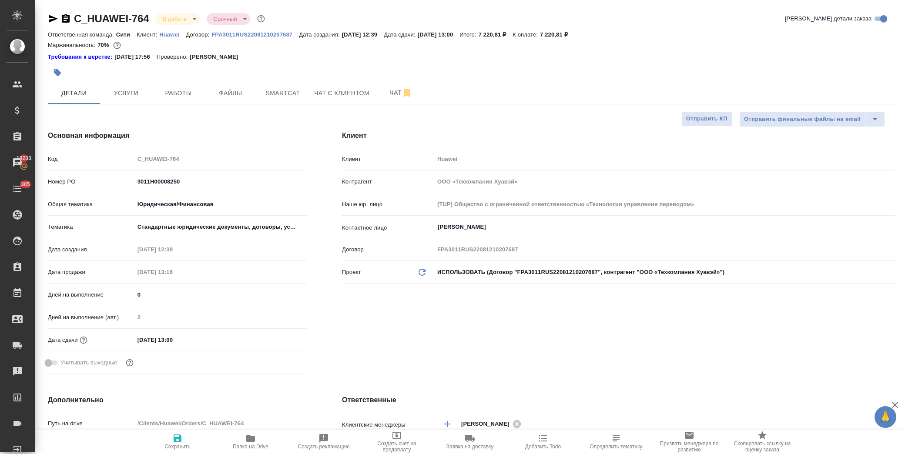
type textarea "x"
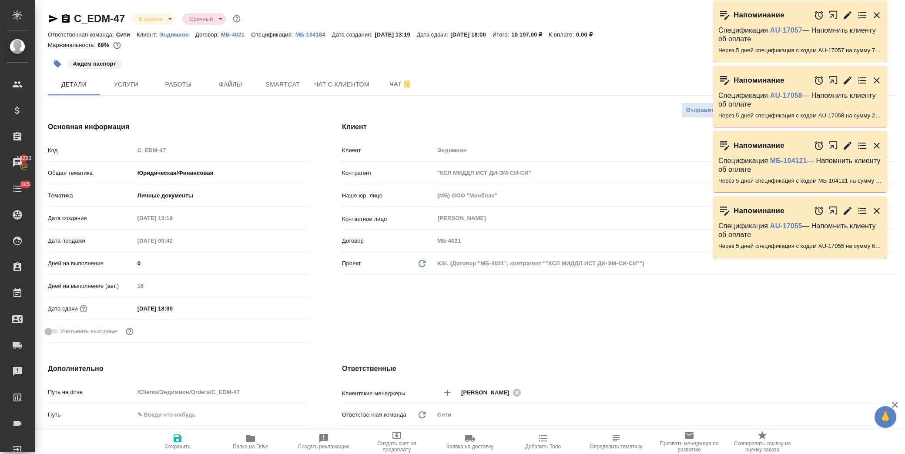
select select "RU"
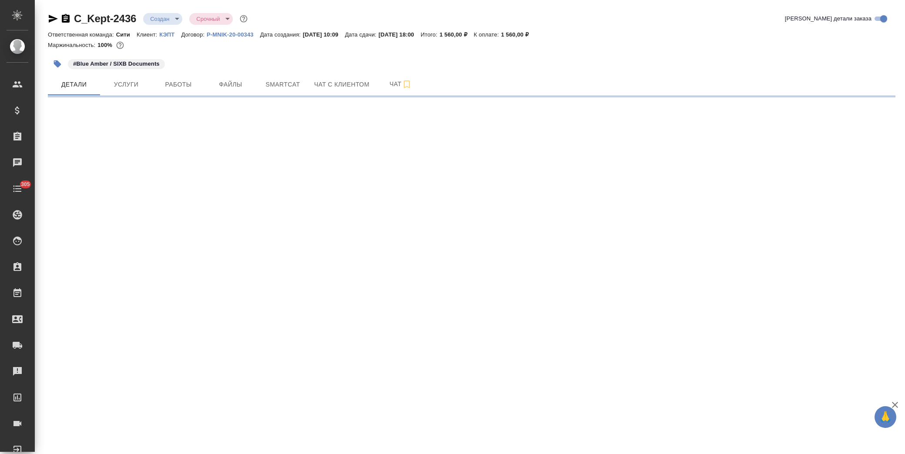
select select "RU"
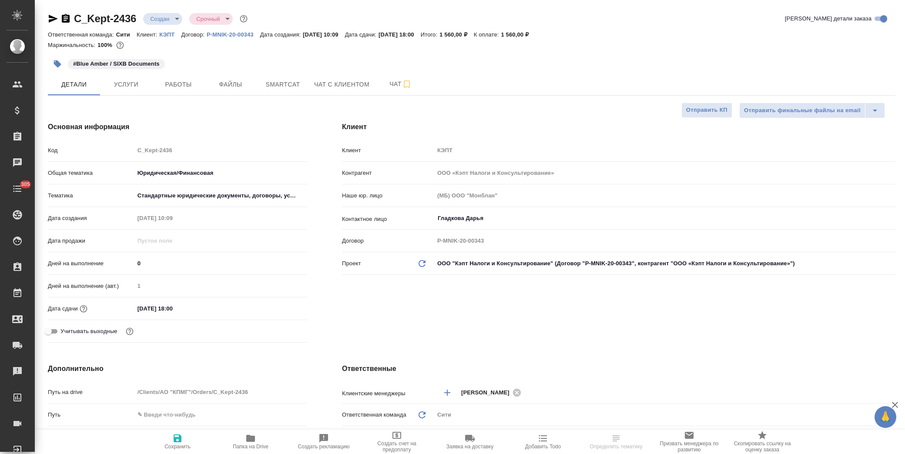
type textarea "x"
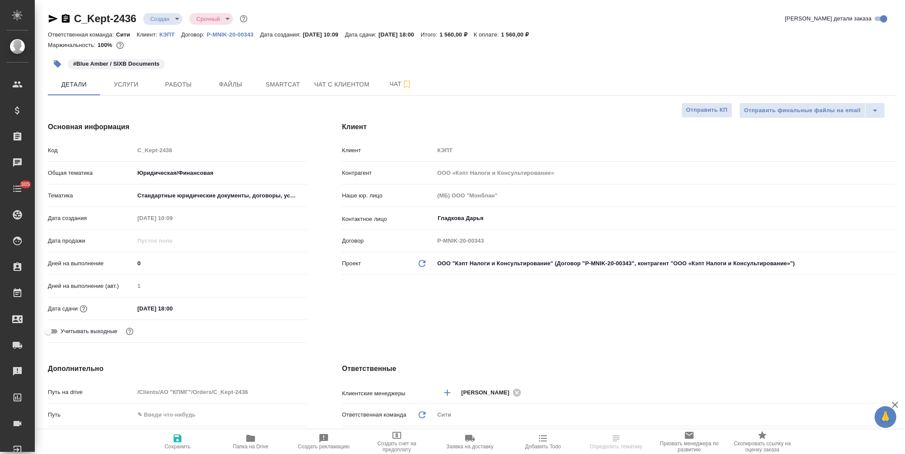
type textarea "x"
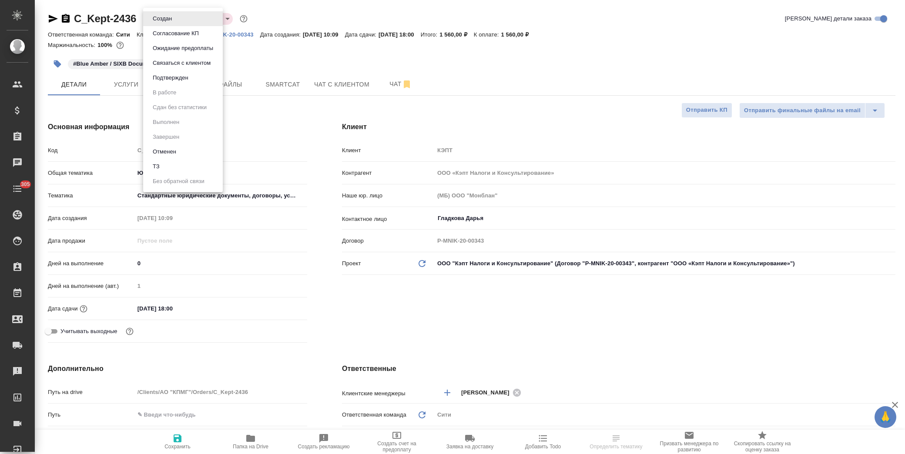
click at [170, 20] on body "🙏 .cls-1 fill:#fff; AWATERA Лофицкая Юлия Владимировна Клиенты Спецификации Зак…" at bounding box center [452, 227] width 905 height 454
click at [181, 148] on li "Отменен" at bounding box center [183, 151] width 80 height 15
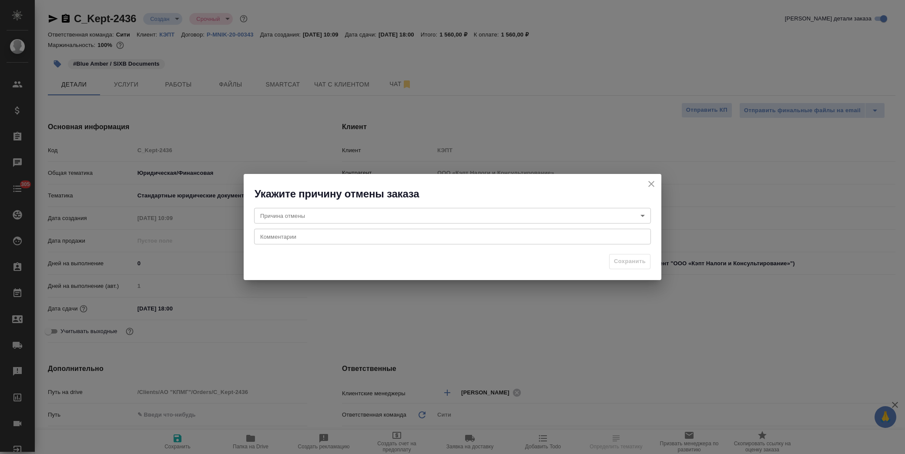
click at [336, 220] on body "🙏 .cls-1 fill:#fff; AWATERA Лофицкая Юлия Владимировна Клиенты Спецификации Зак…" at bounding box center [452, 227] width 905 height 454
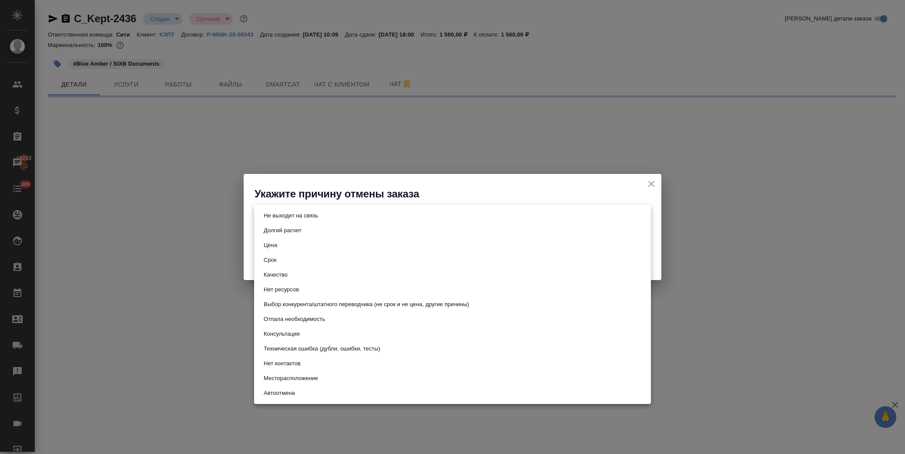
select select "RU"
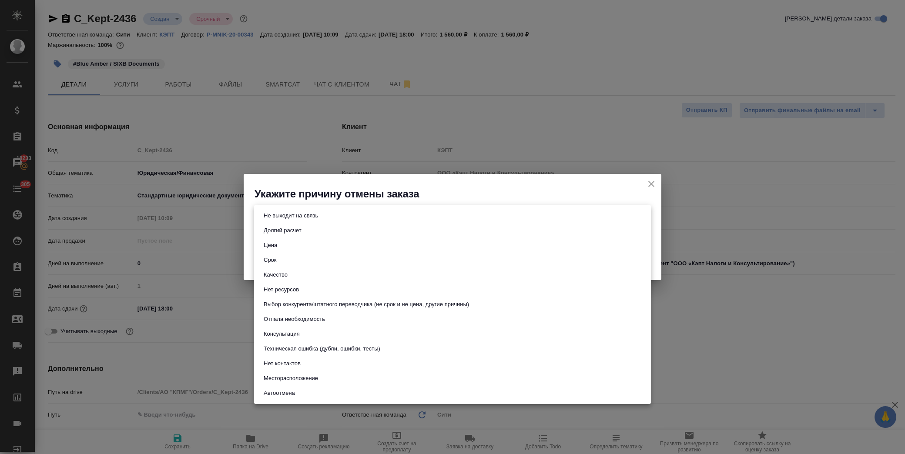
type textarea "x"
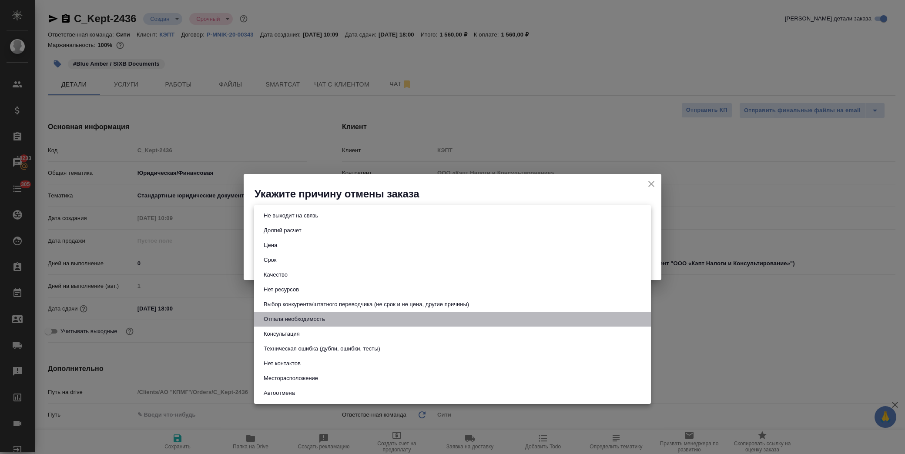
click at [316, 321] on button "Отпала необходимость" at bounding box center [294, 320] width 67 height 10
type input "noNeed"
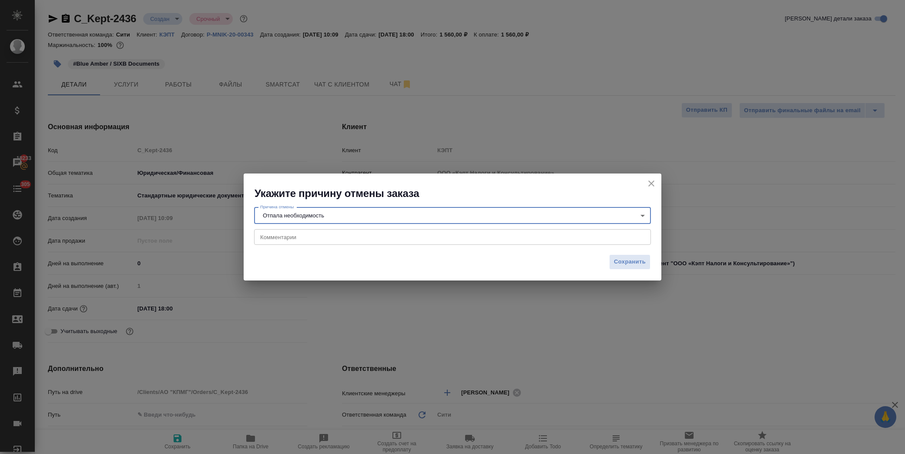
click at [309, 238] on textarea at bounding box center [452, 237] width 385 height 7
type textarea "p"
type textarea "заверение в итоге не потребовалось"
click at [637, 263] on span "Сохранить" at bounding box center [630, 262] width 32 height 10
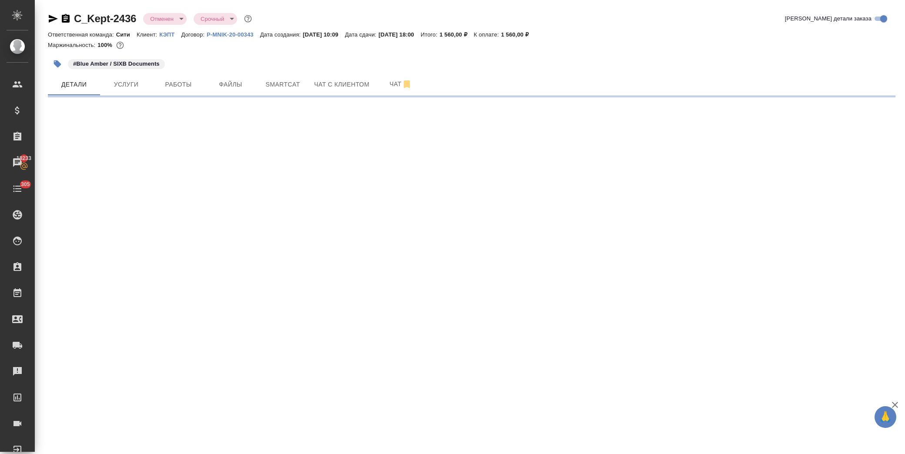
select select "RU"
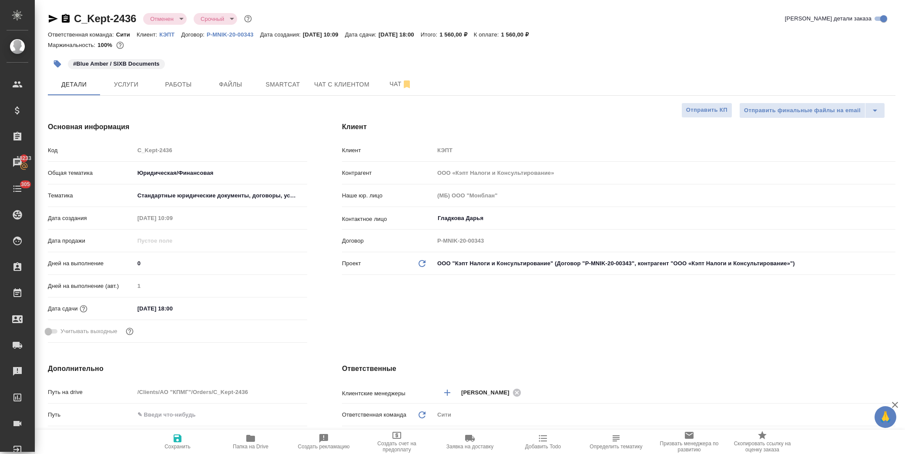
type textarea "x"
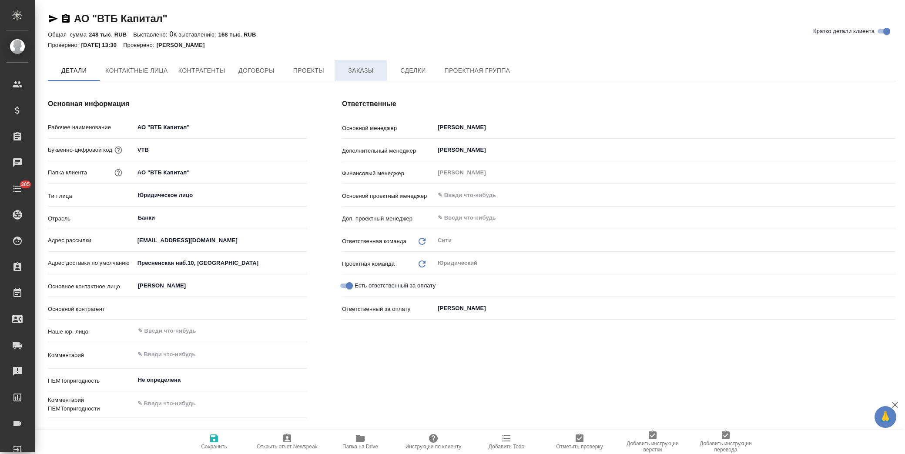
type textarea "x"
click at [371, 67] on span "Заказы" at bounding box center [361, 70] width 42 height 11
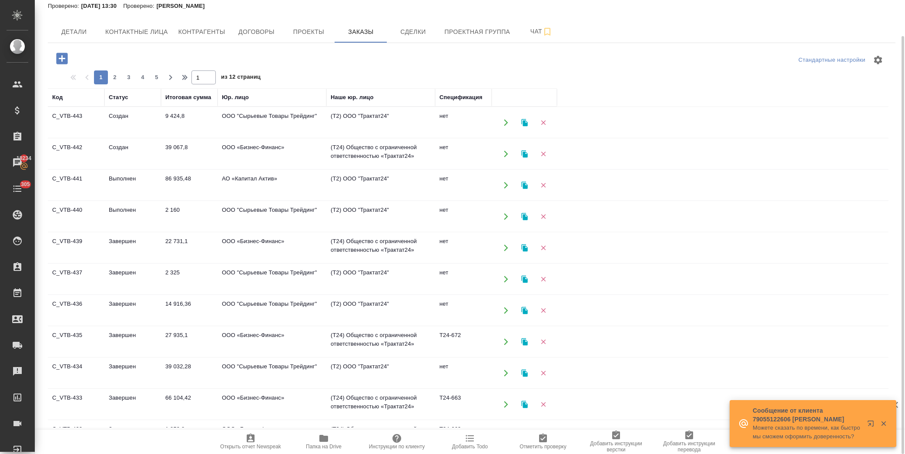
click at [646, 25] on div "[PERSON_NAME] лица Контрагенты Договоры Проекты Заказы Сделки Проектная группа …" at bounding box center [471, 32] width 847 height 22
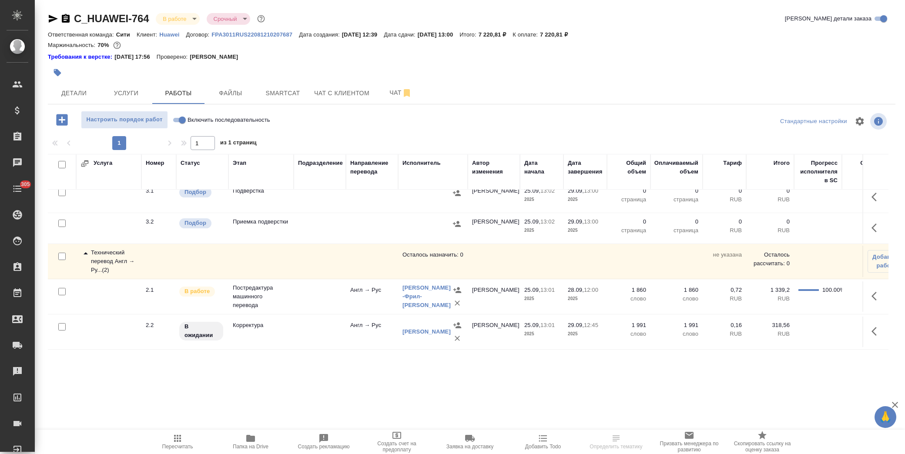
scroll to position [117, 0]
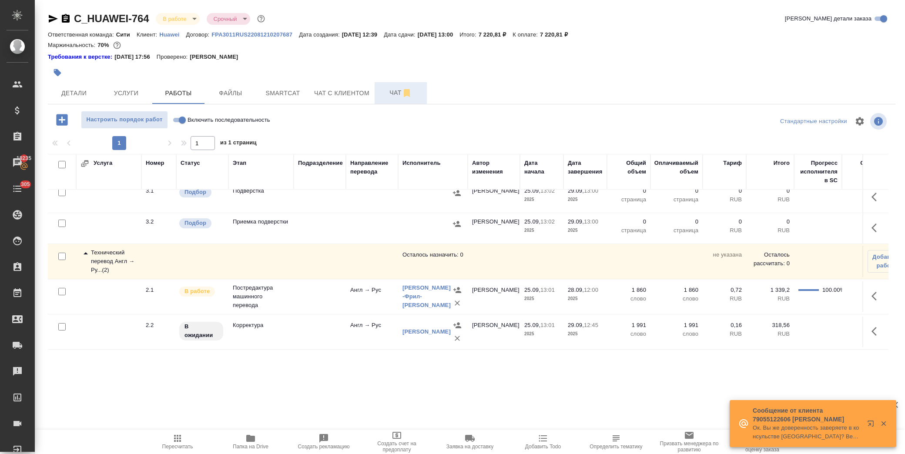
click at [391, 89] on span "Чат" at bounding box center [401, 92] width 42 height 11
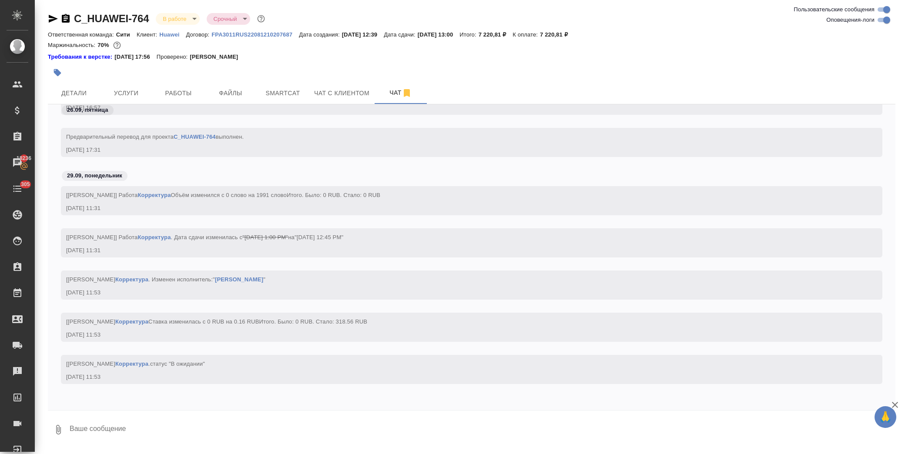
scroll to position [4214, 0]
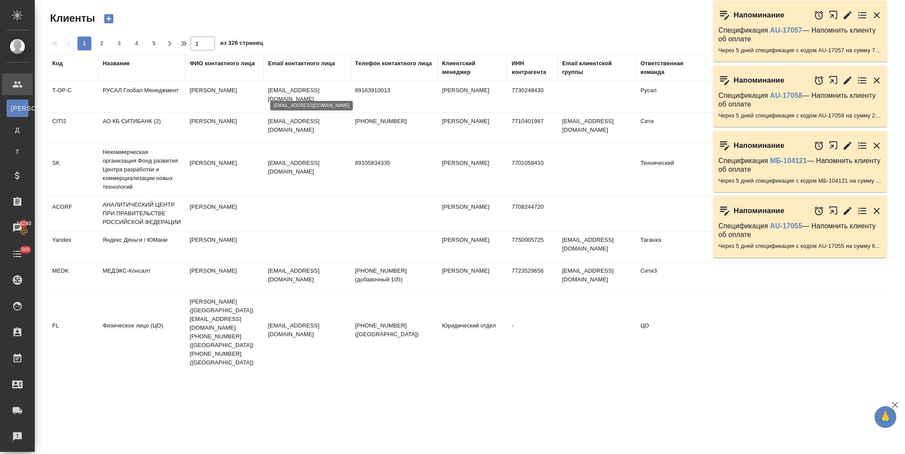
select select "RU"
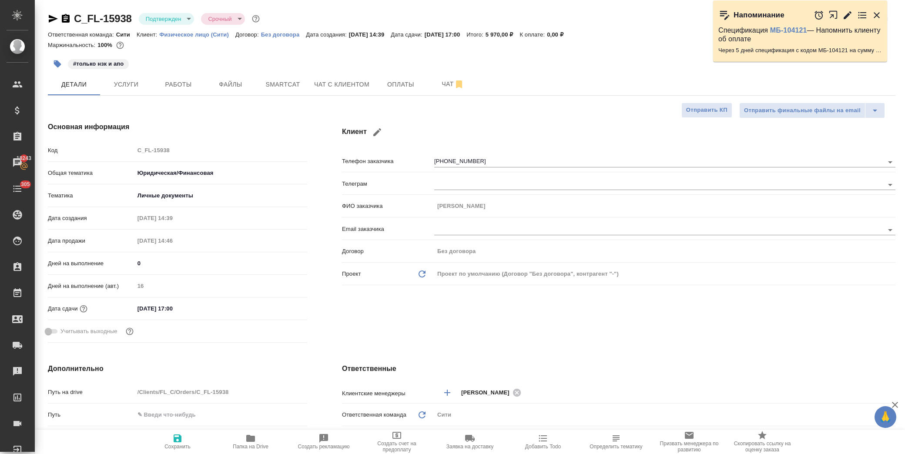
select select "RU"
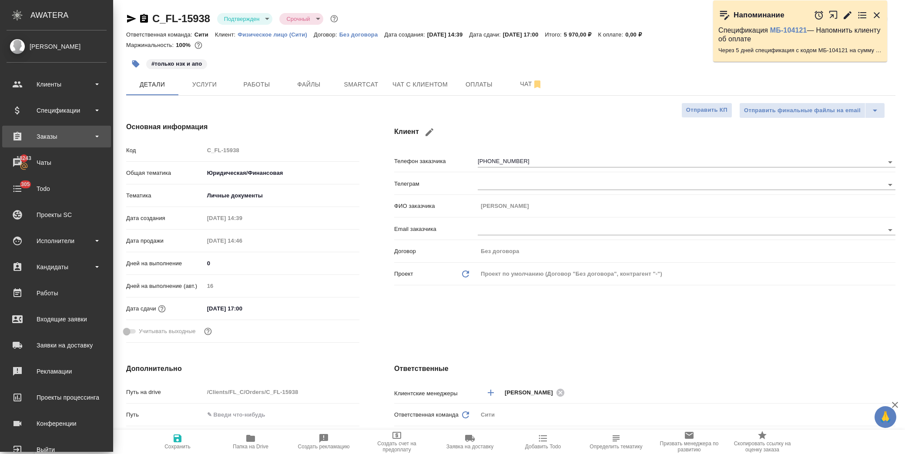
click at [68, 131] on div "Заказы" at bounding box center [57, 136] width 100 height 13
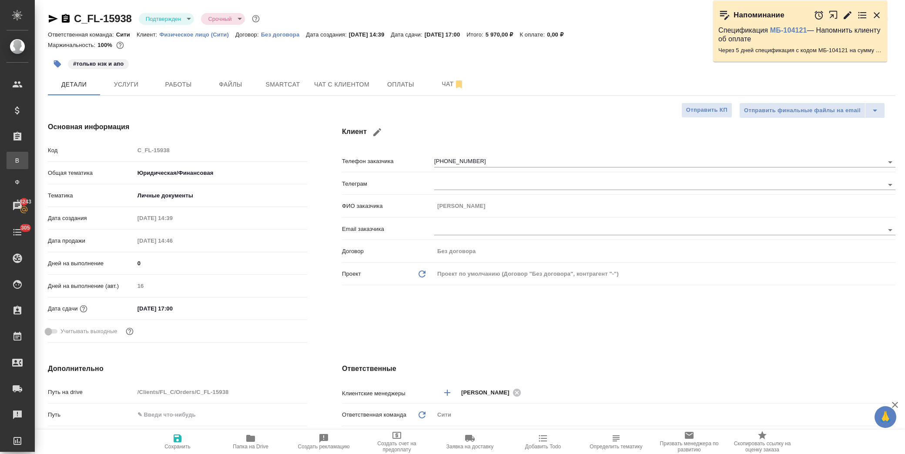
click at [28, 157] on link "В Все заказы" at bounding box center [18, 160] width 22 height 17
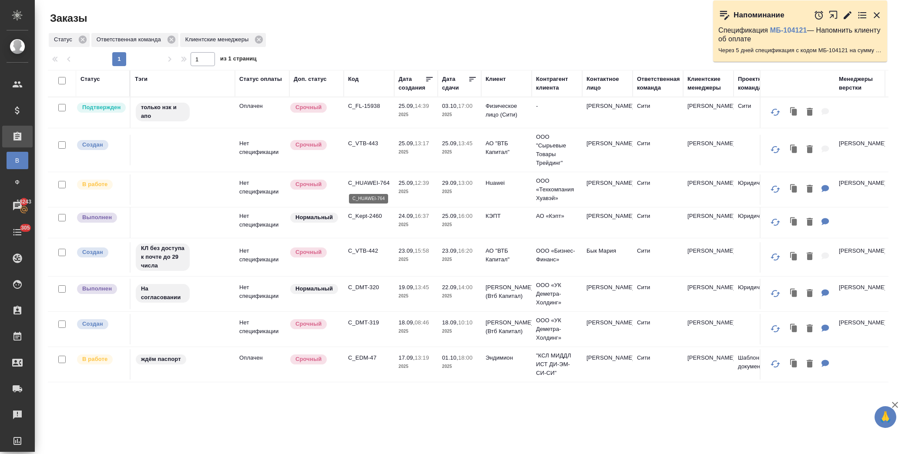
click at [381, 184] on p "C_HUAWEI-764" at bounding box center [369, 183] width 42 height 9
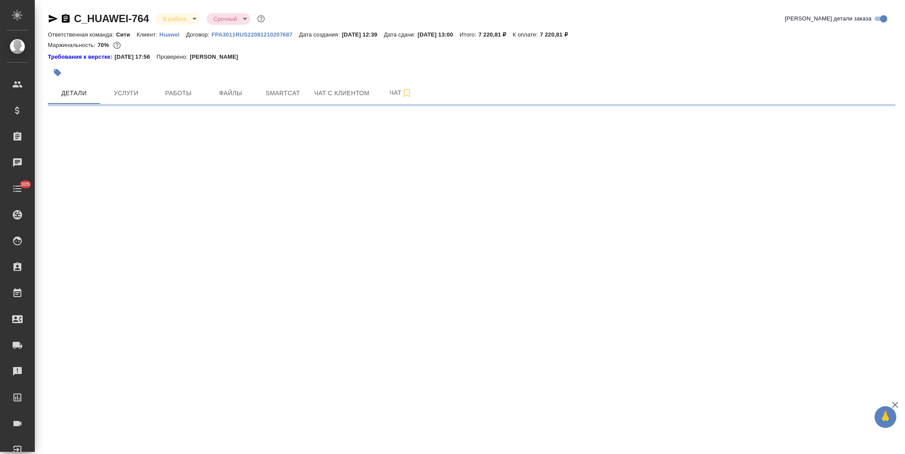
select select "RU"
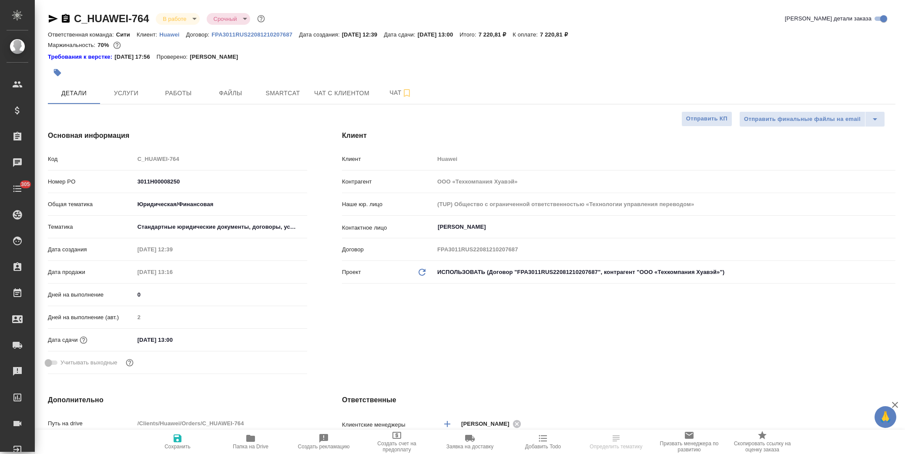
type textarea "x"
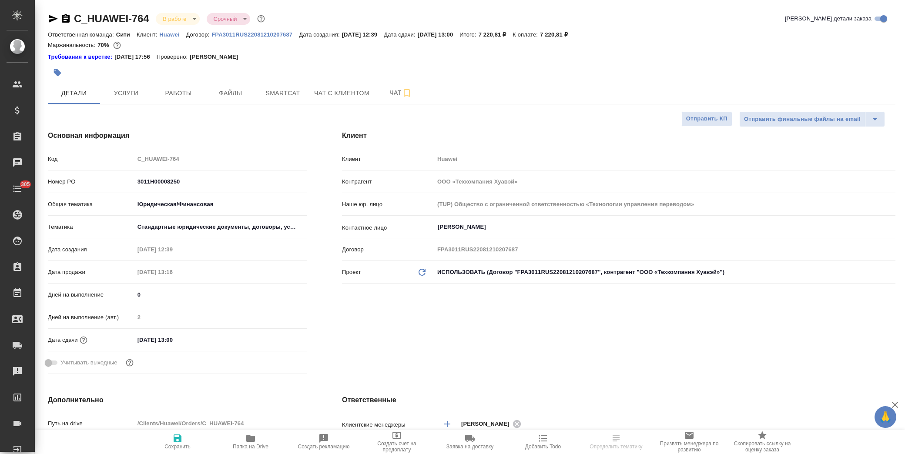
type textarea "x"
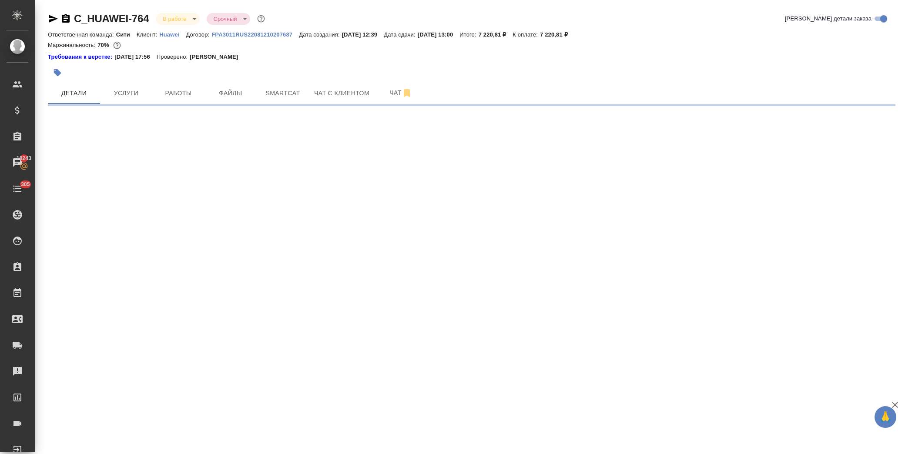
select select "RU"
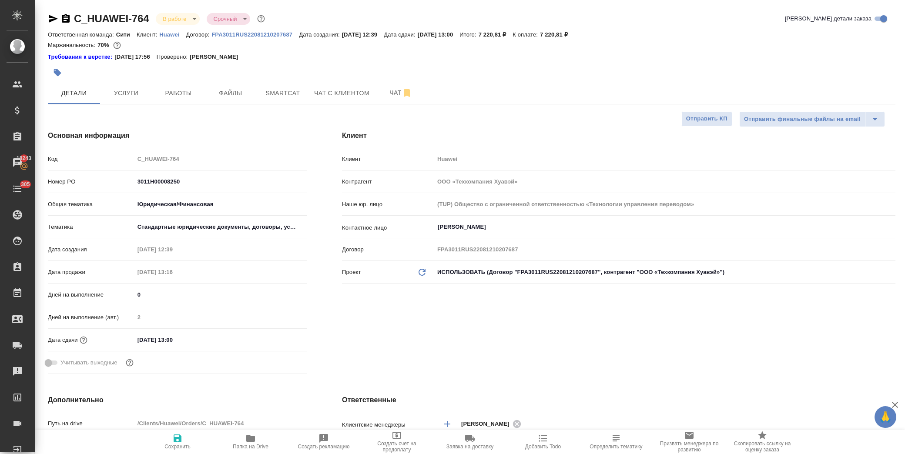
type textarea "x"
click at [183, 96] on span "Работы" at bounding box center [178, 93] width 42 height 11
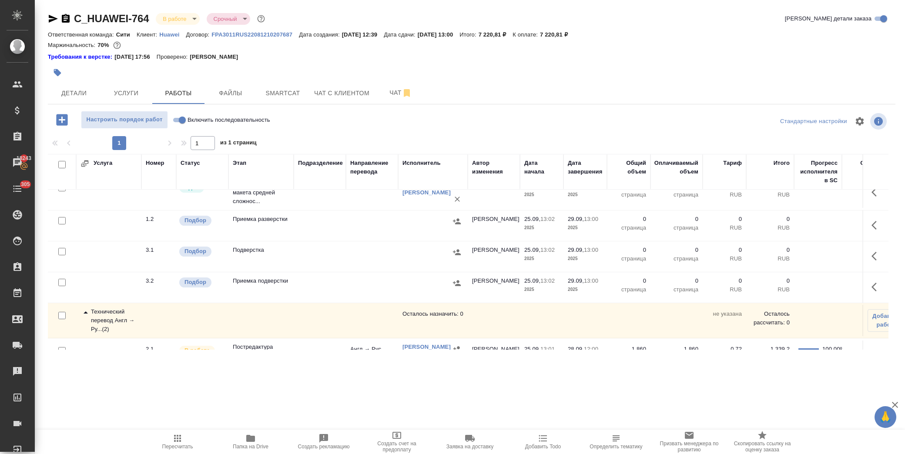
scroll to position [117, 0]
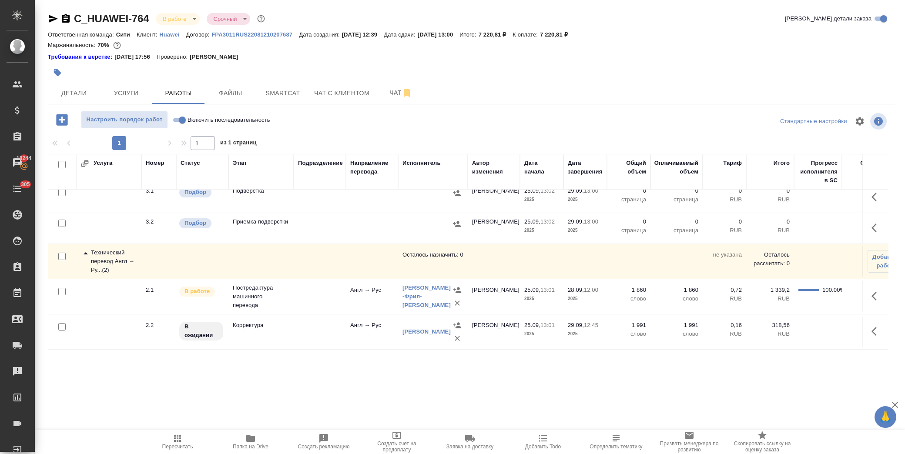
click at [256, 441] on span "Папка на Drive" at bounding box center [250, 441] width 63 height 17
drag, startPoint x: 73, startPoint y: 98, endPoint x: 179, endPoint y: 128, distance: 109.9
click at [75, 98] on button "Детали" at bounding box center [74, 93] width 52 height 22
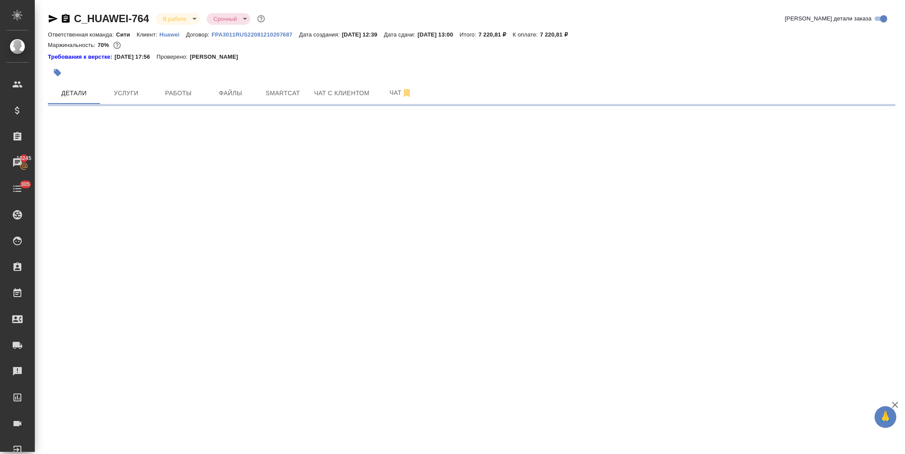
select select "RU"
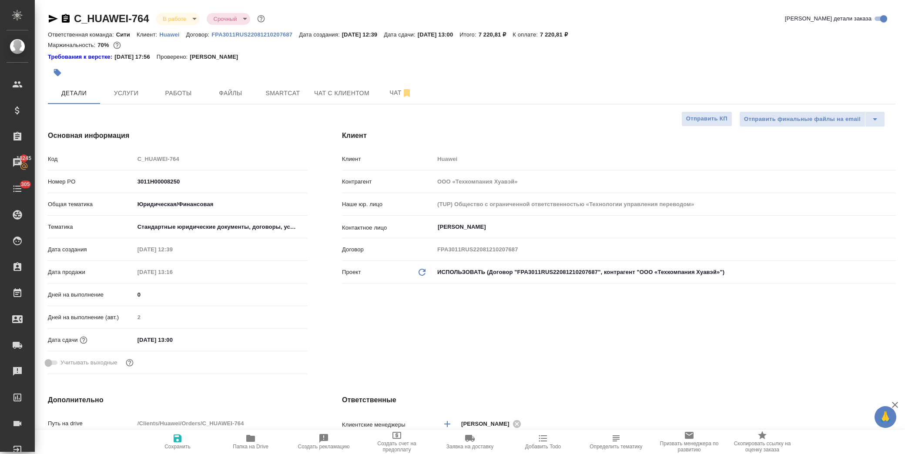
type textarea "x"
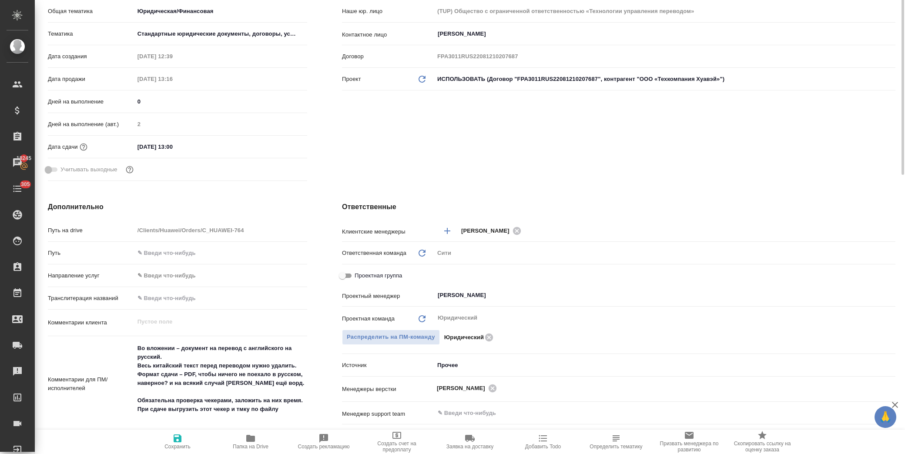
scroll to position [241, 0]
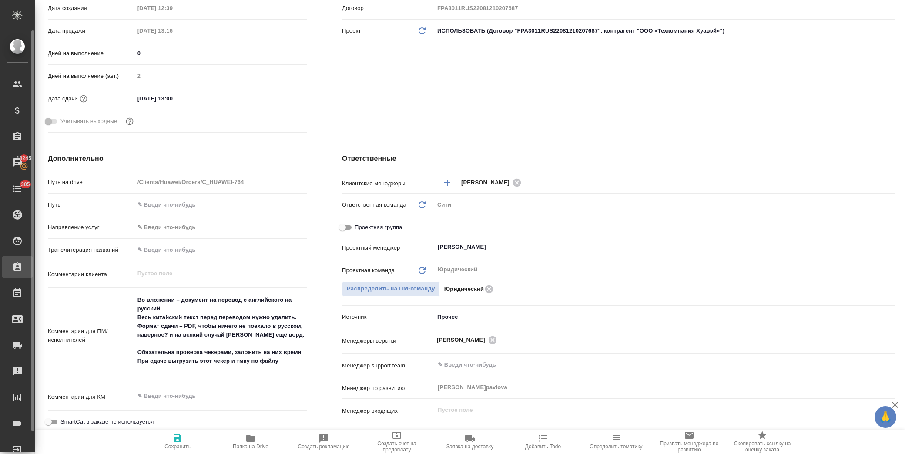
type textarea "x"
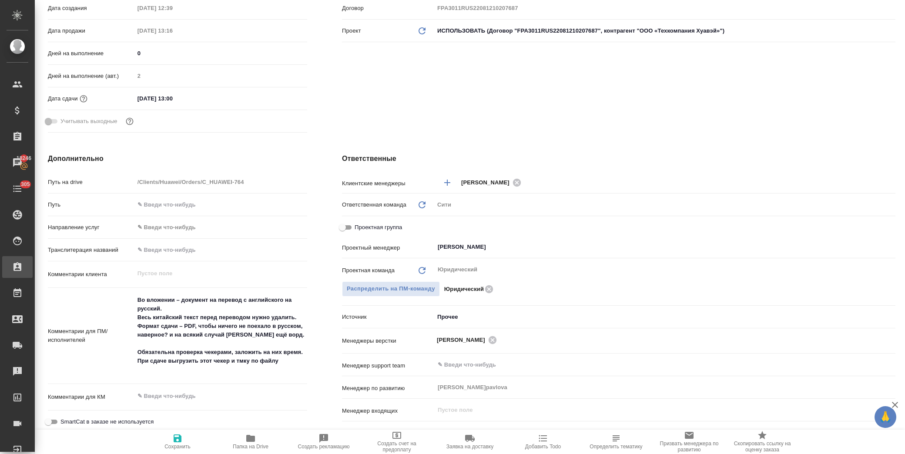
type textarea "x"
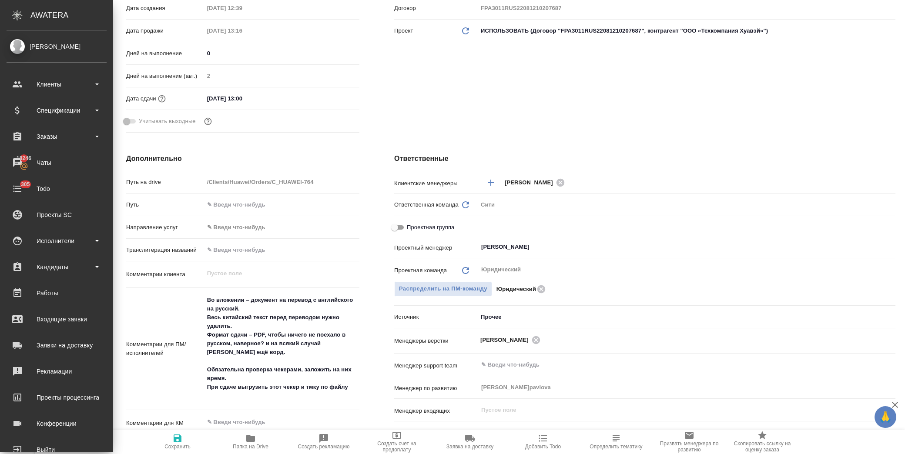
type textarea "x"
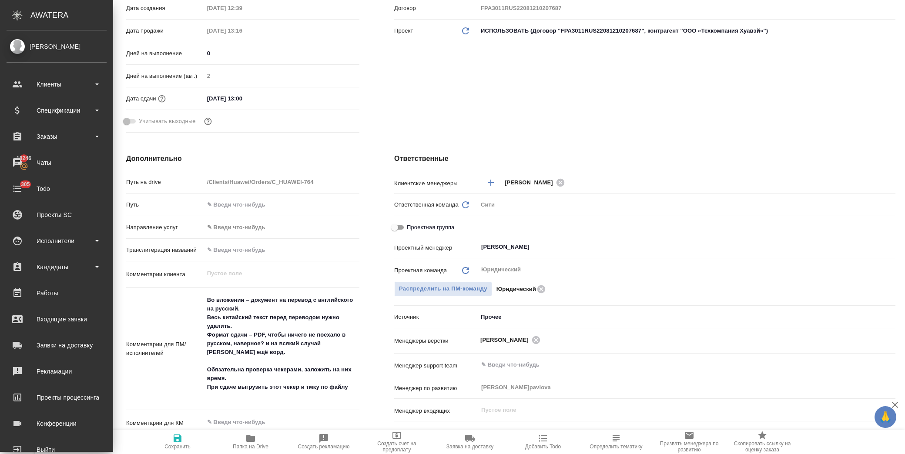
type textarea "x"
